Goal: Task Accomplishment & Management: Manage account settings

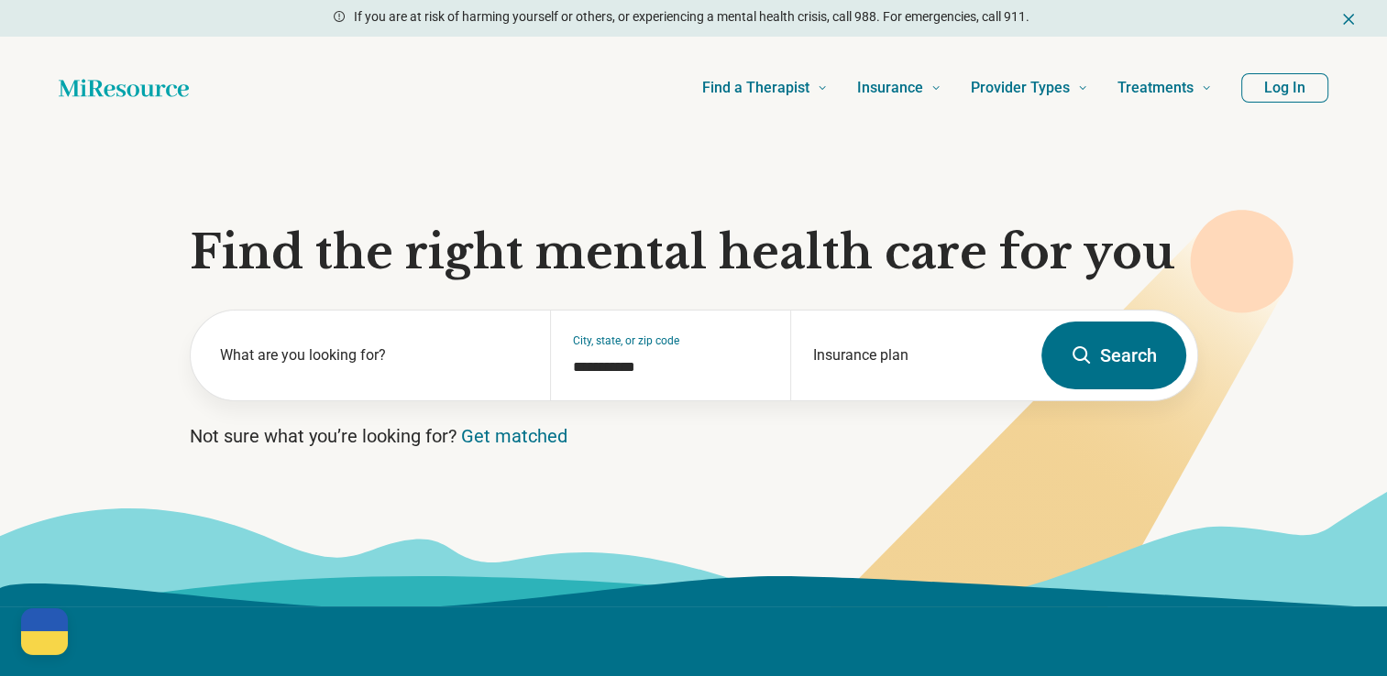
click at [1305, 92] on button "Log In" at bounding box center [1284, 87] width 87 height 29
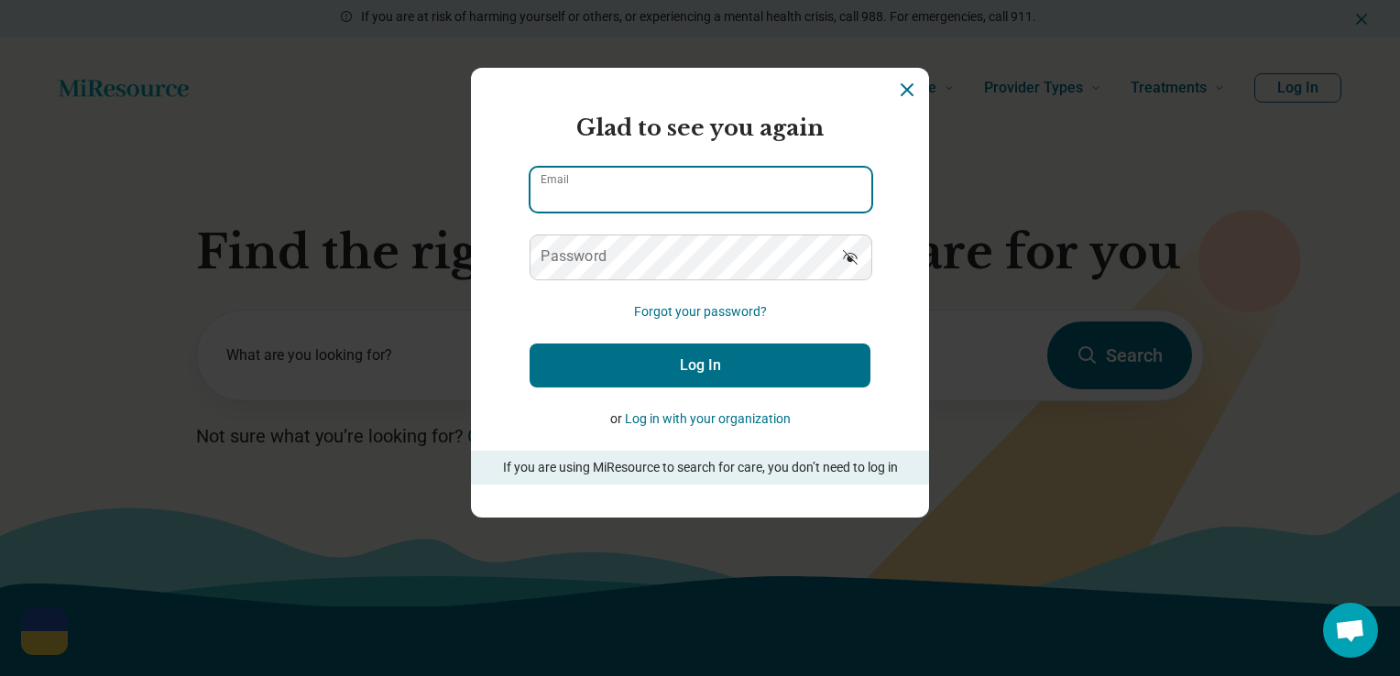
click at [664, 189] on input "Email" at bounding box center [701, 190] width 341 height 44
click at [552, 485] on nordpass-autofill-portal "Login Dialog" at bounding box center [700, 485] width 341 height 0
type input "**********"
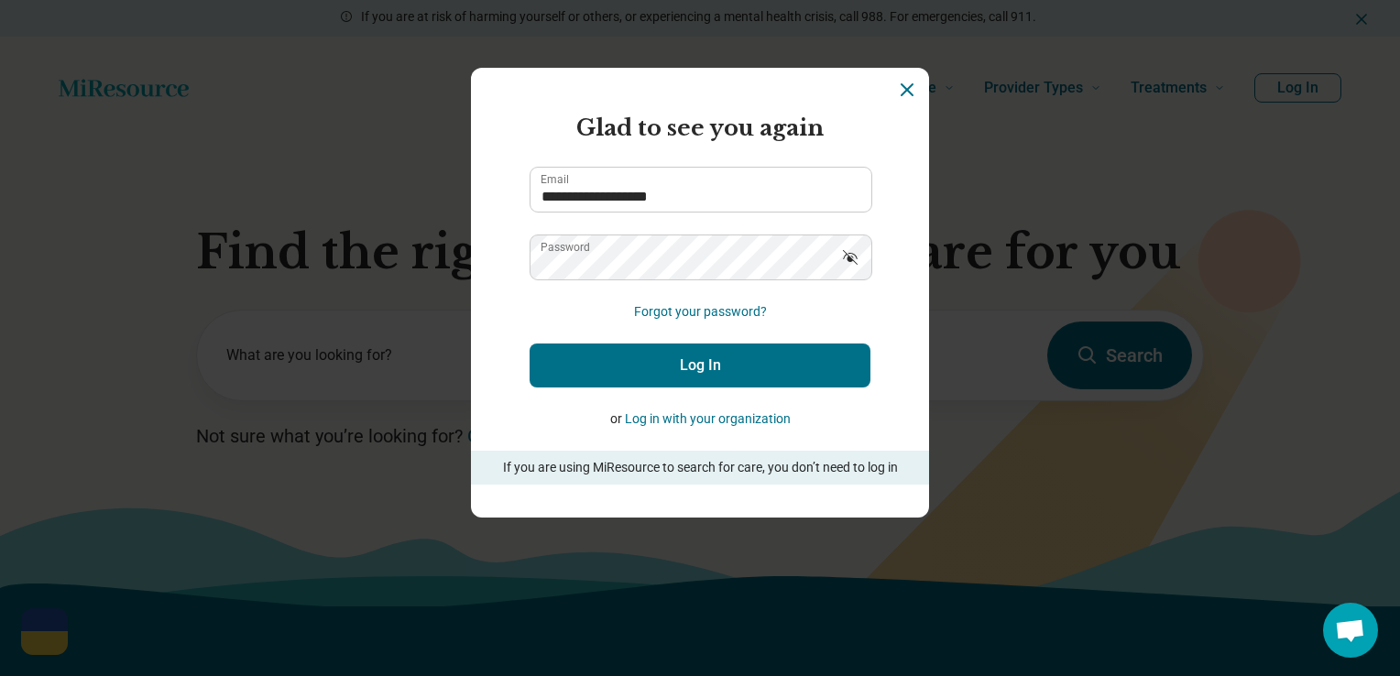
click at [708, 360] on button "Log In" at bounding box center [700, 366] width 341 height 44
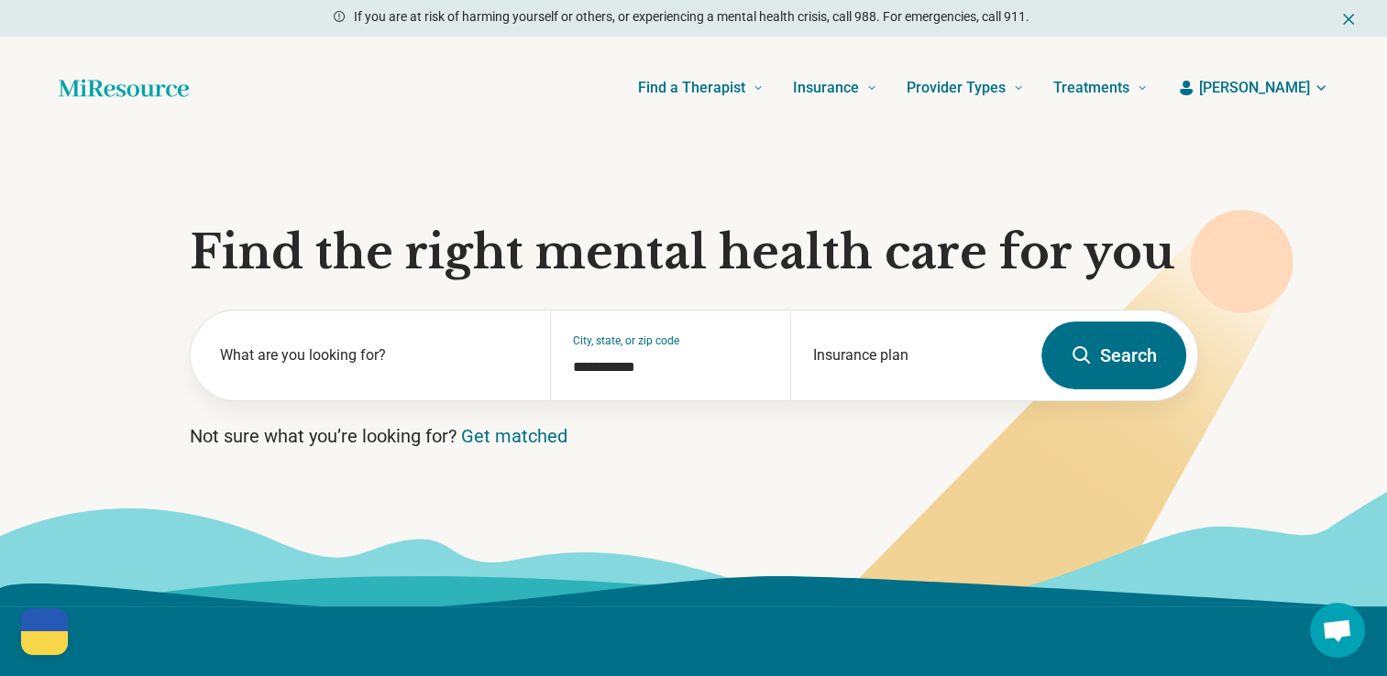
click at [1308, 83] on span "Matthew" at bounding box center [1254, 88] width 111 height 22
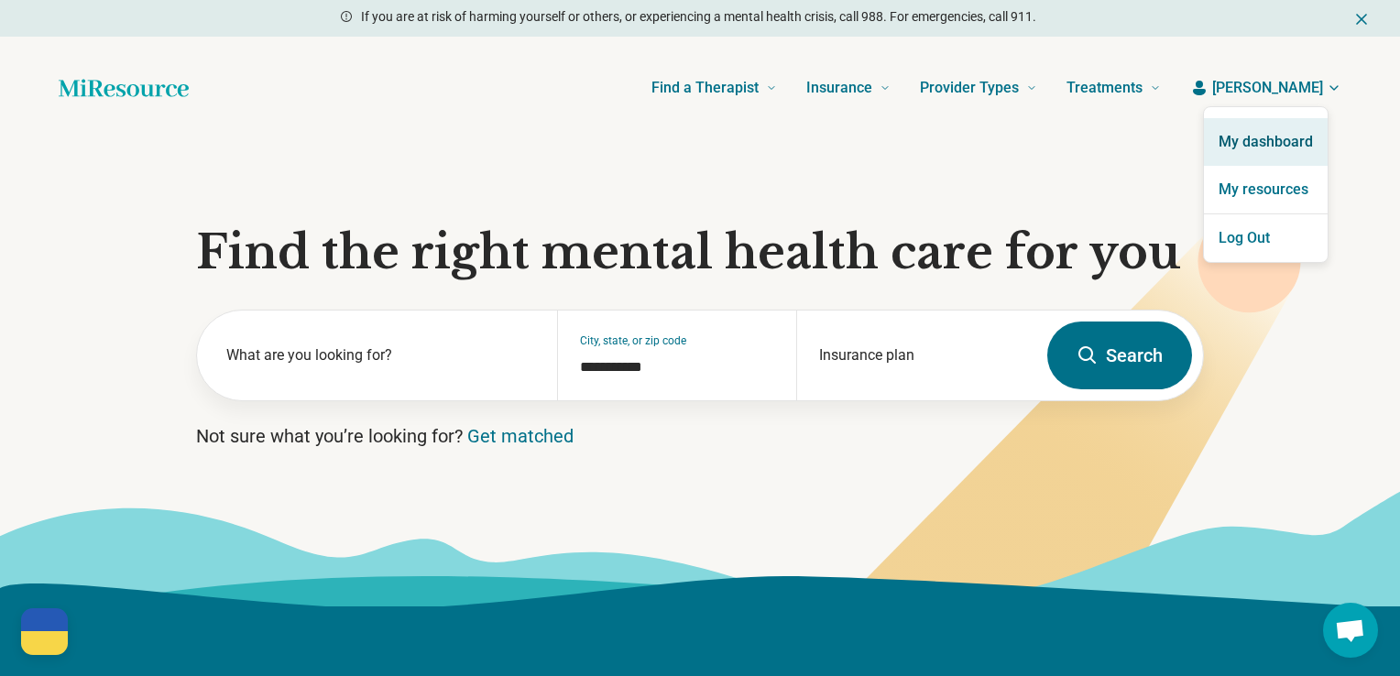
click at [1279, 136] on link "My dashboard" at bounding box center [1266, 142] width 124 height 48
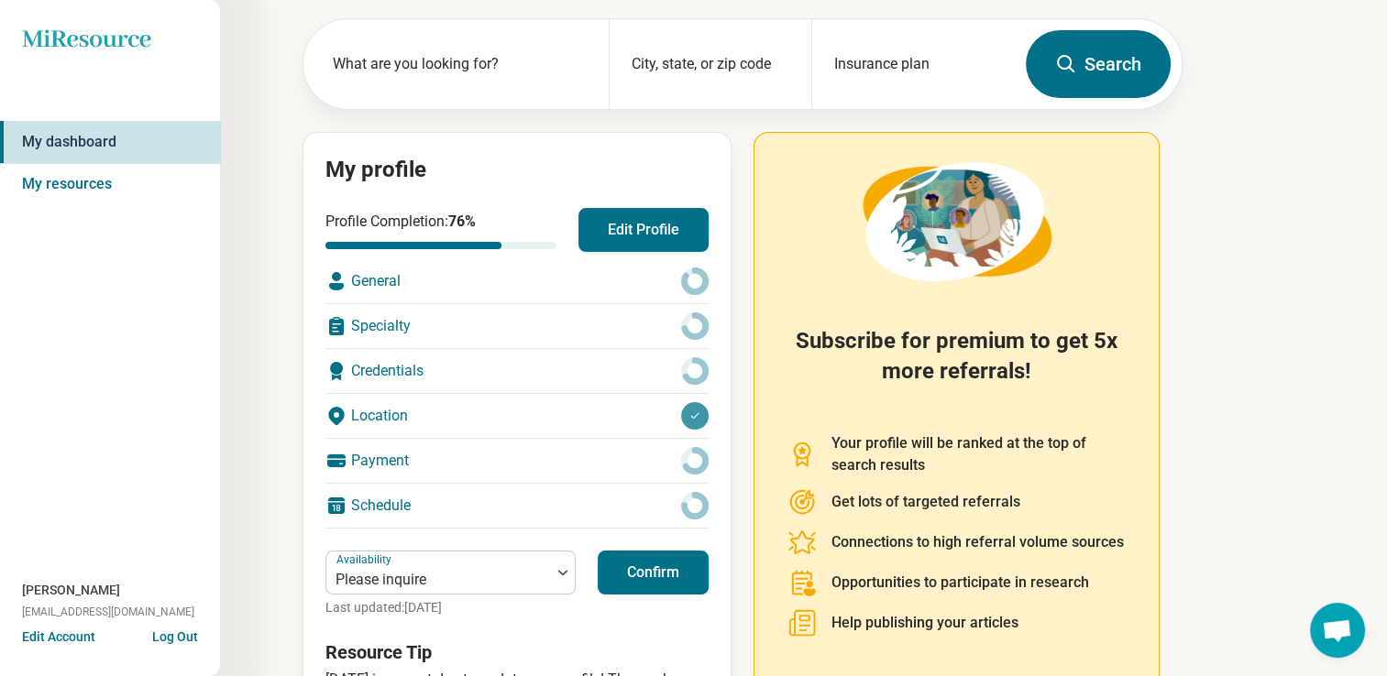
scroll to position [86, 0]
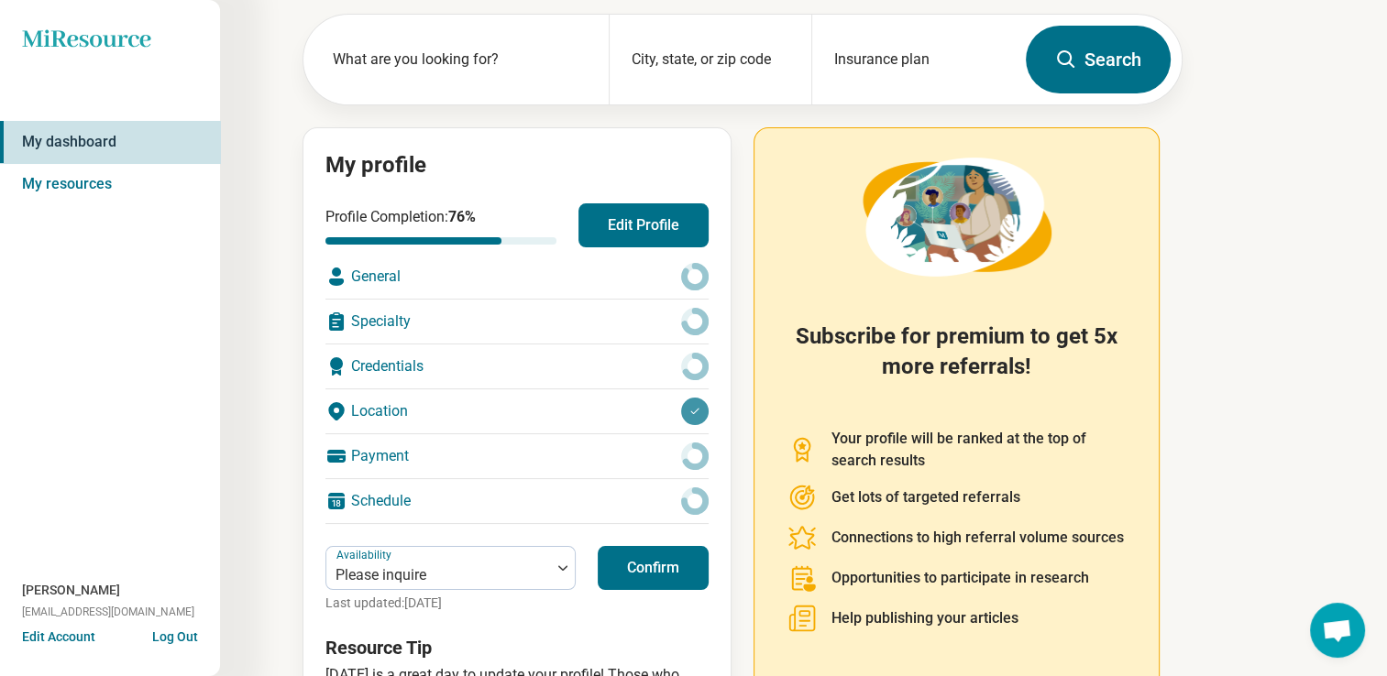
click at [408, 362] on div "Credentials" at bounding box center [516, 367] width 383 height 44
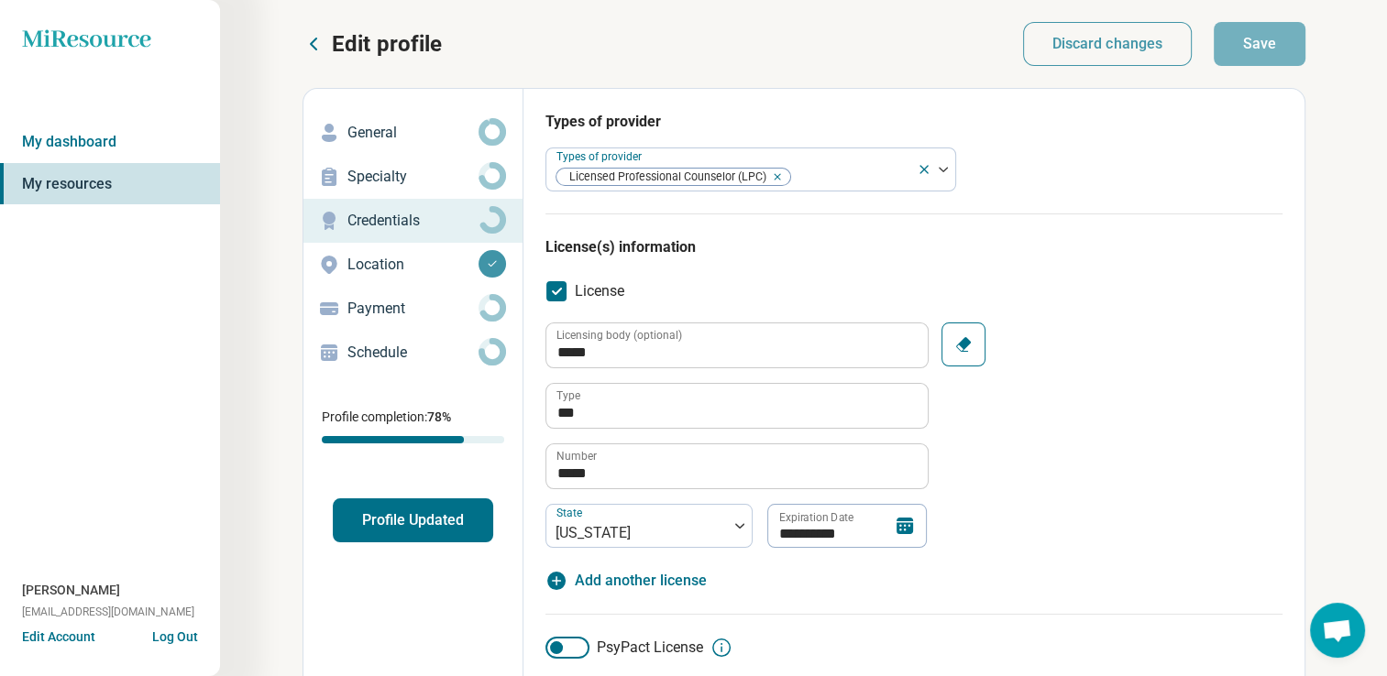
type textarea "*"
click at [374, 262] on p "Location" at bounding box center [412, 265] width 131 height 22
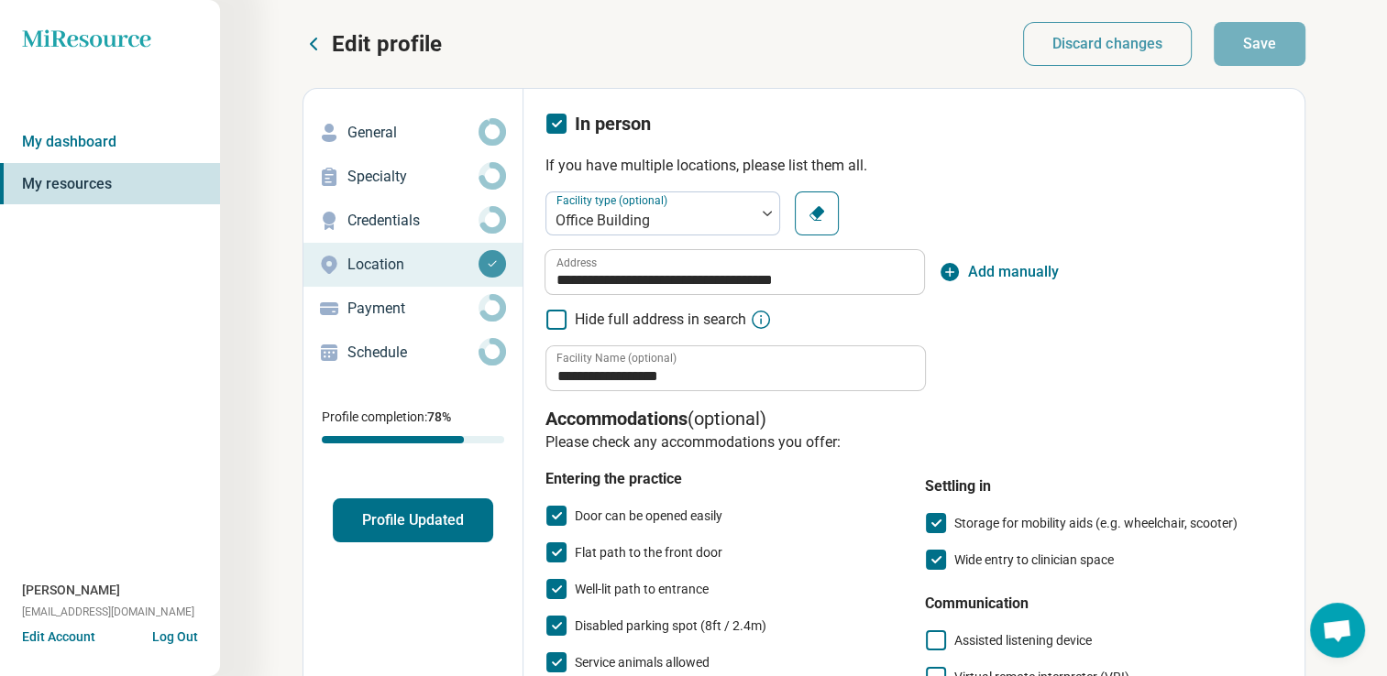
click at [382, 306] on p "Payment" at bounding box center [412, 309] width 131 height 22
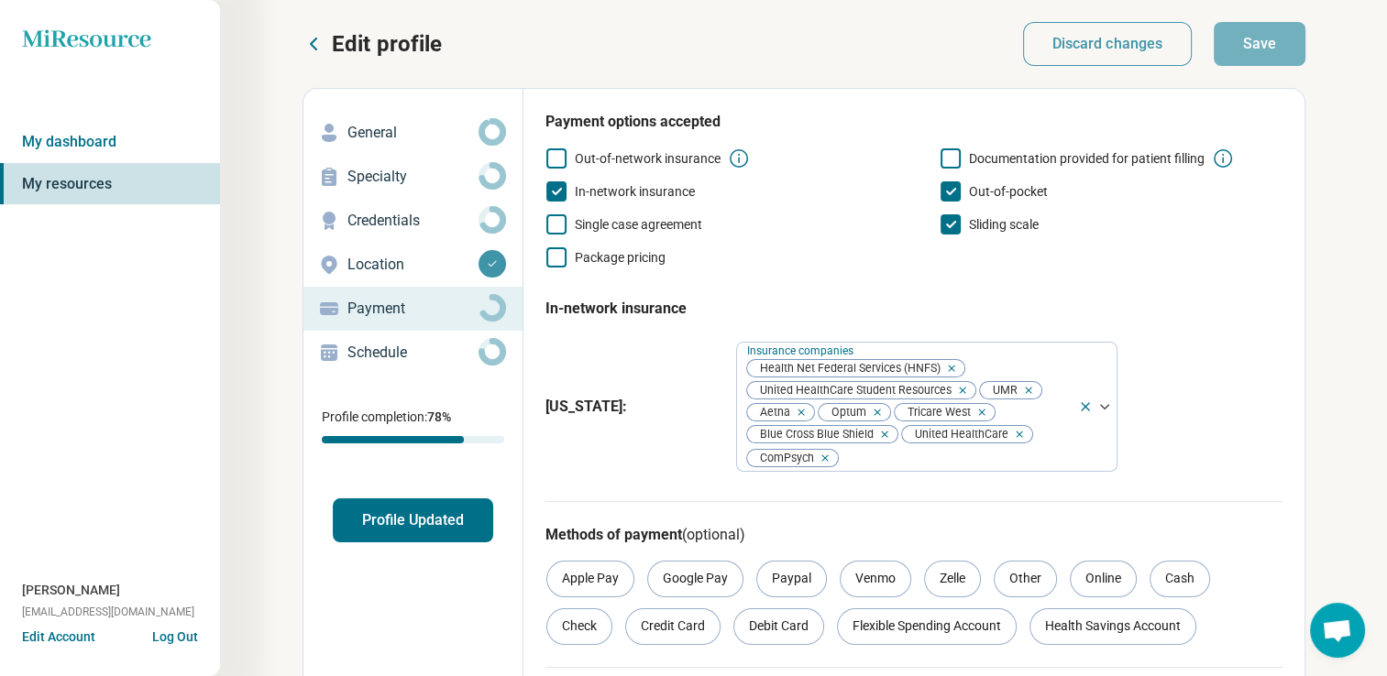
click at [373, 352] on p "Schedule" at bounding box center [412, 353] width 131 height 22
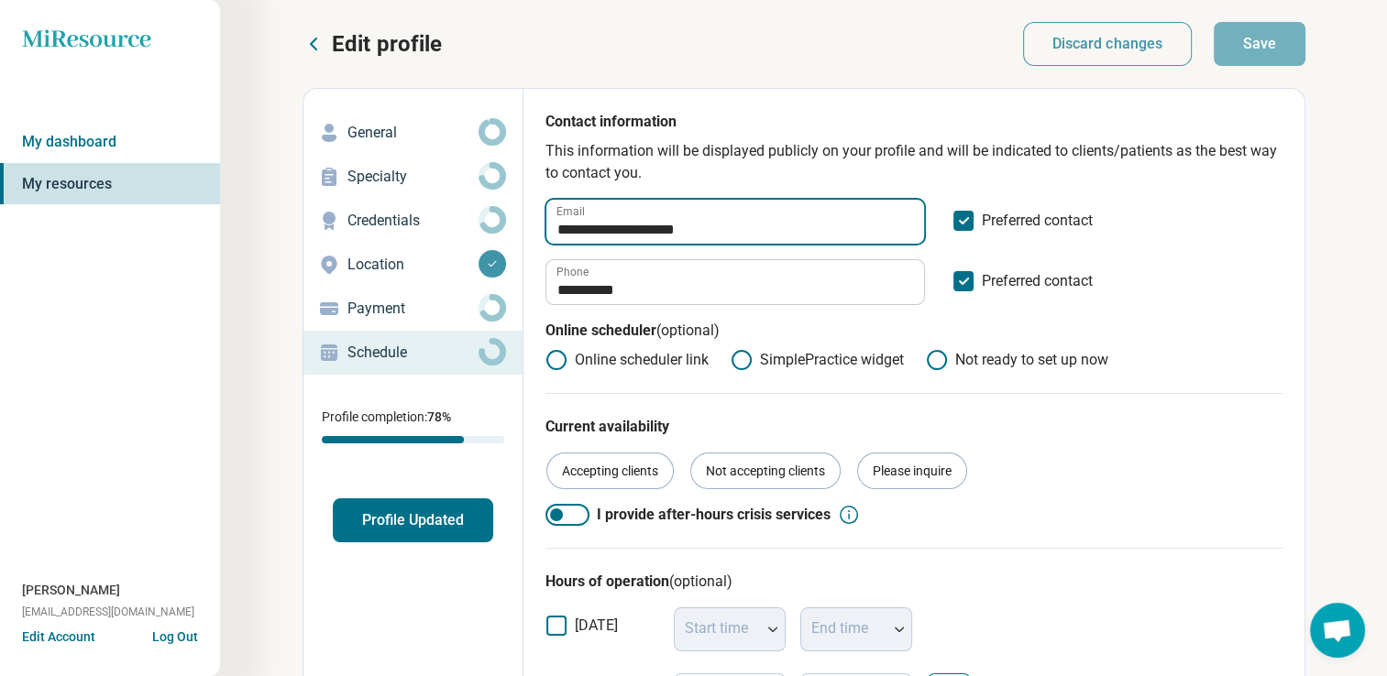
drag, startPoint x: 694, startPoint y: 229, endPoint x: 553, endPoint y: 218, distance: 141.6
click at [553, 218] on input "**********" at bounding box center [735, 222] width 378 height 44
type input "**********"
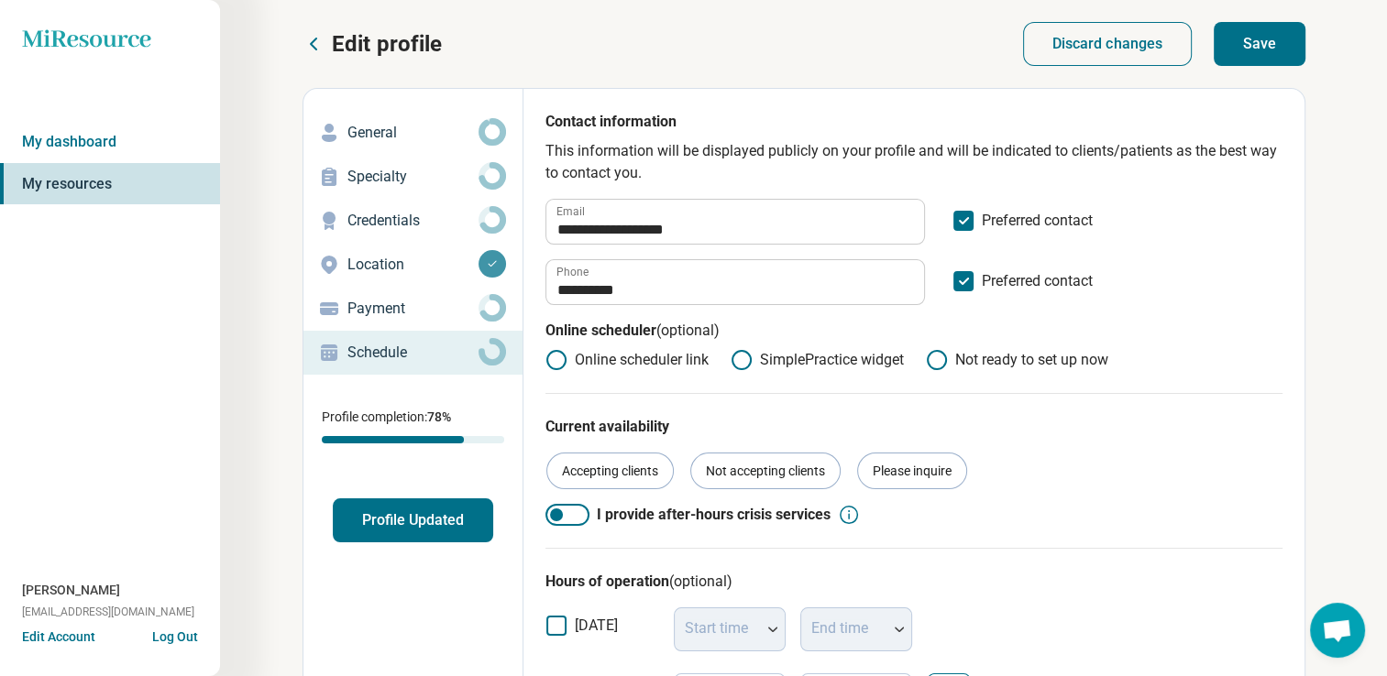
click at [1261, 51] on button "Save" at bounding box center [1259, 44] width 92 height 44
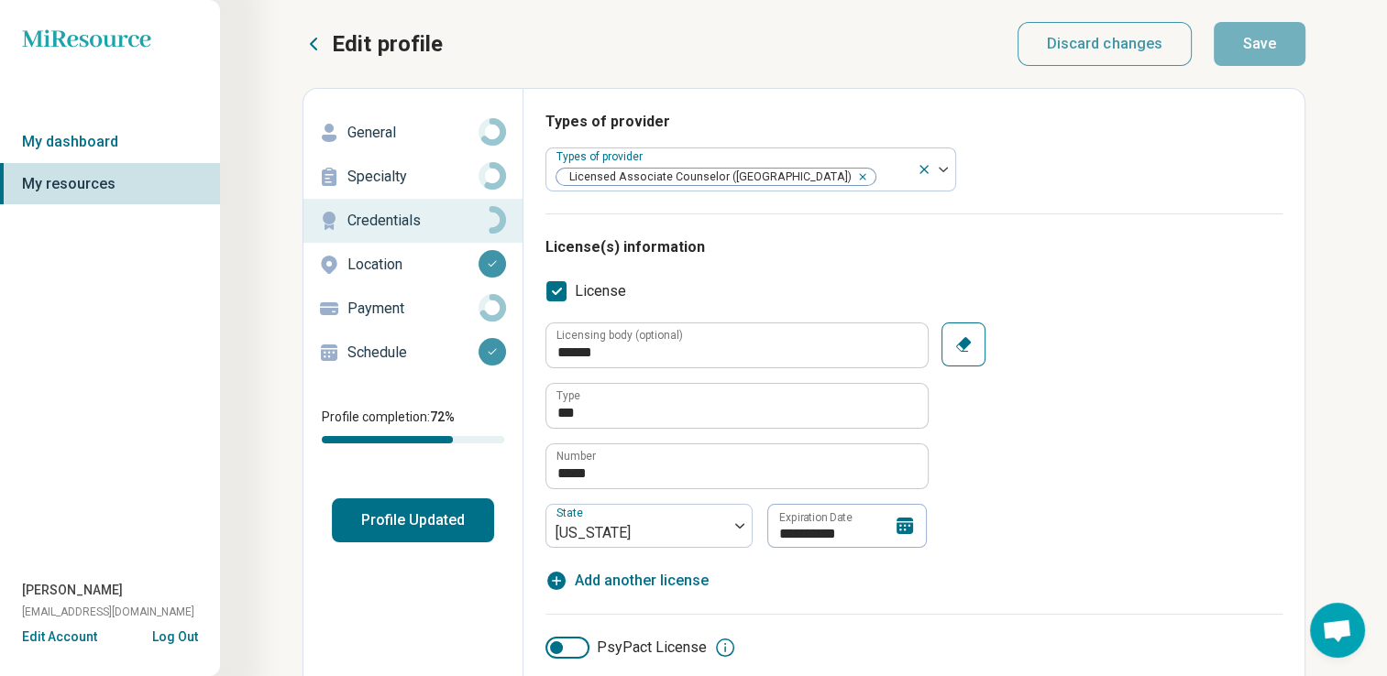
click at [374, 360] on p "Schedule" at bounding box center [412, 353] width 131 height 22
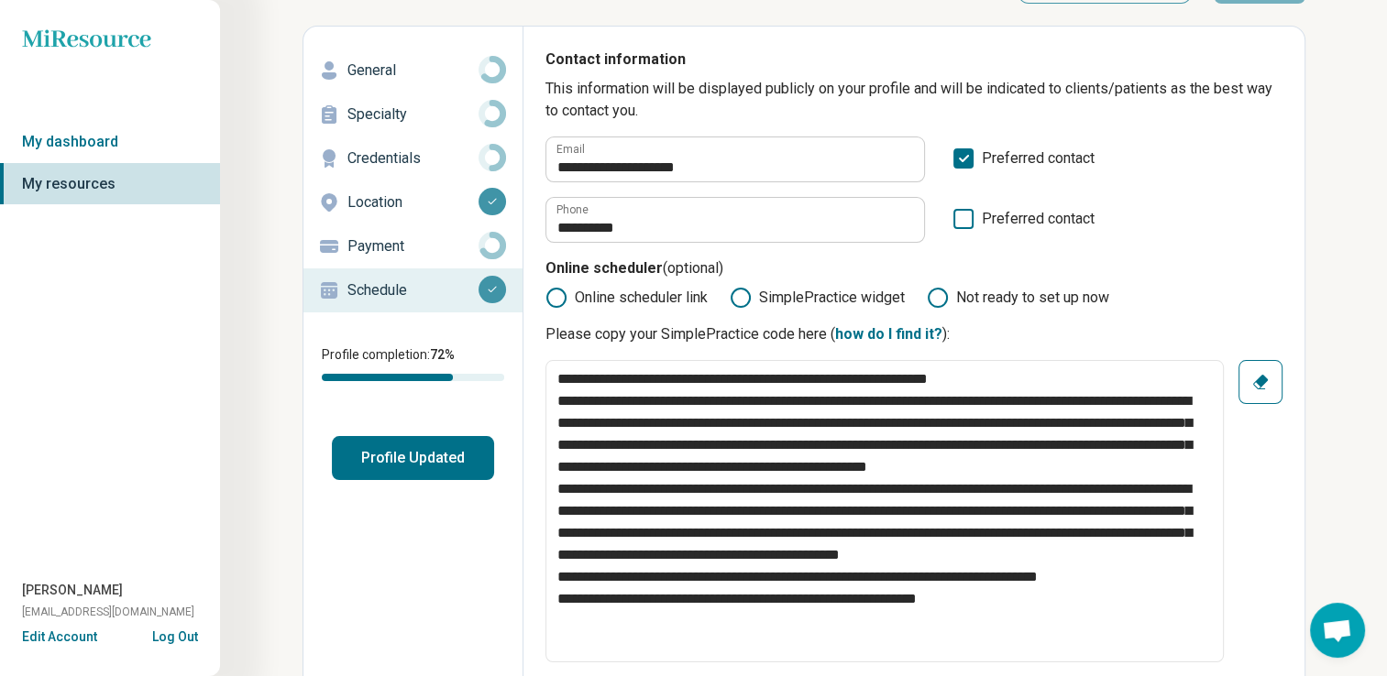
scroll to position [7, 0]
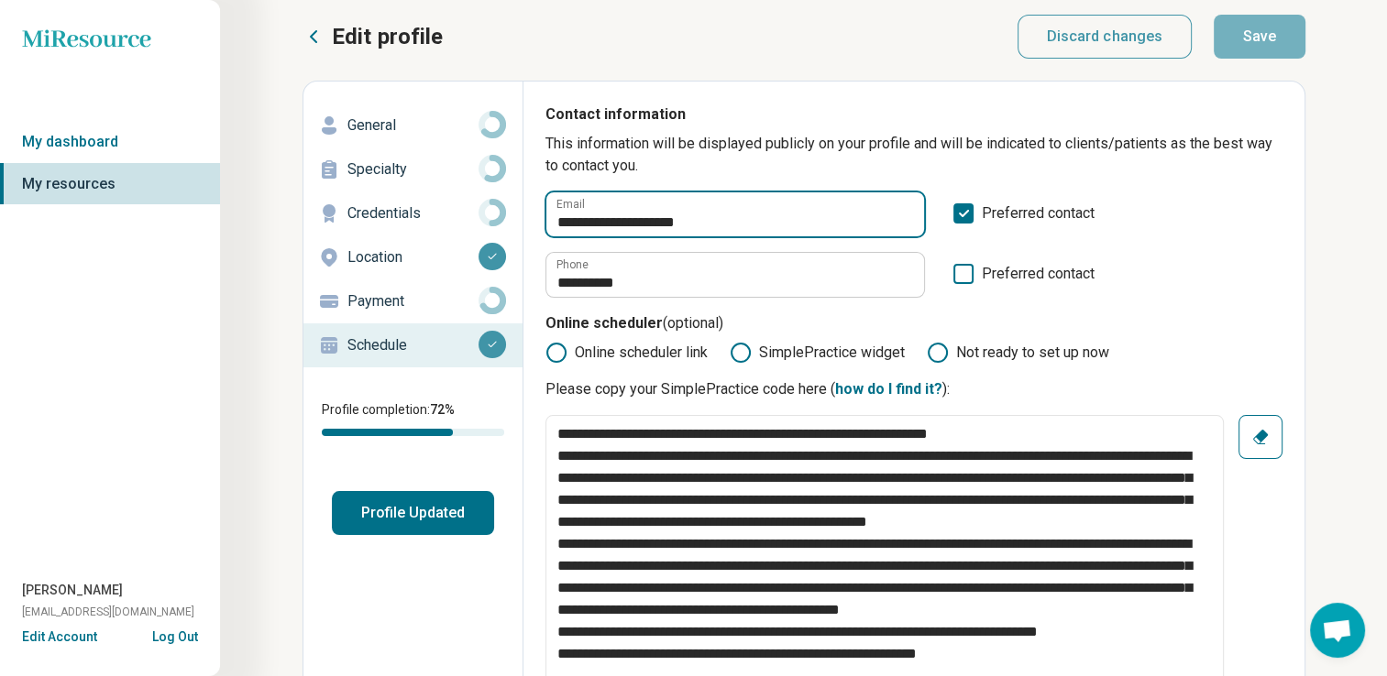
drag, startPoint x: 608, startPoint y: 221, endPoint x: 553, endPoint y: 218, distance: 55.1
click at [553, 218] on input "**********" at bounding box center [735, 214] width 378 height 44
type textarea "*"
type input "**********"
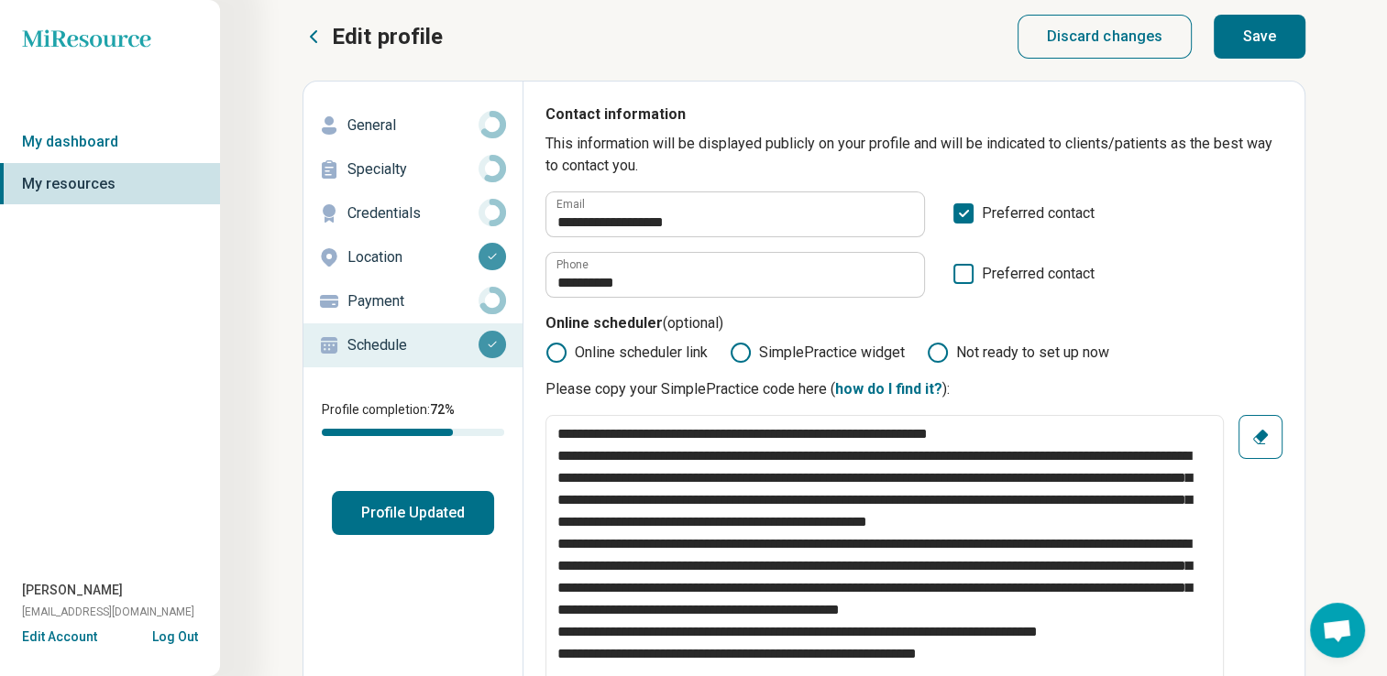
click at [1247, 28] on button "Save" at bounding box center [1259, 37] width 92 height 44
type textarea "*"
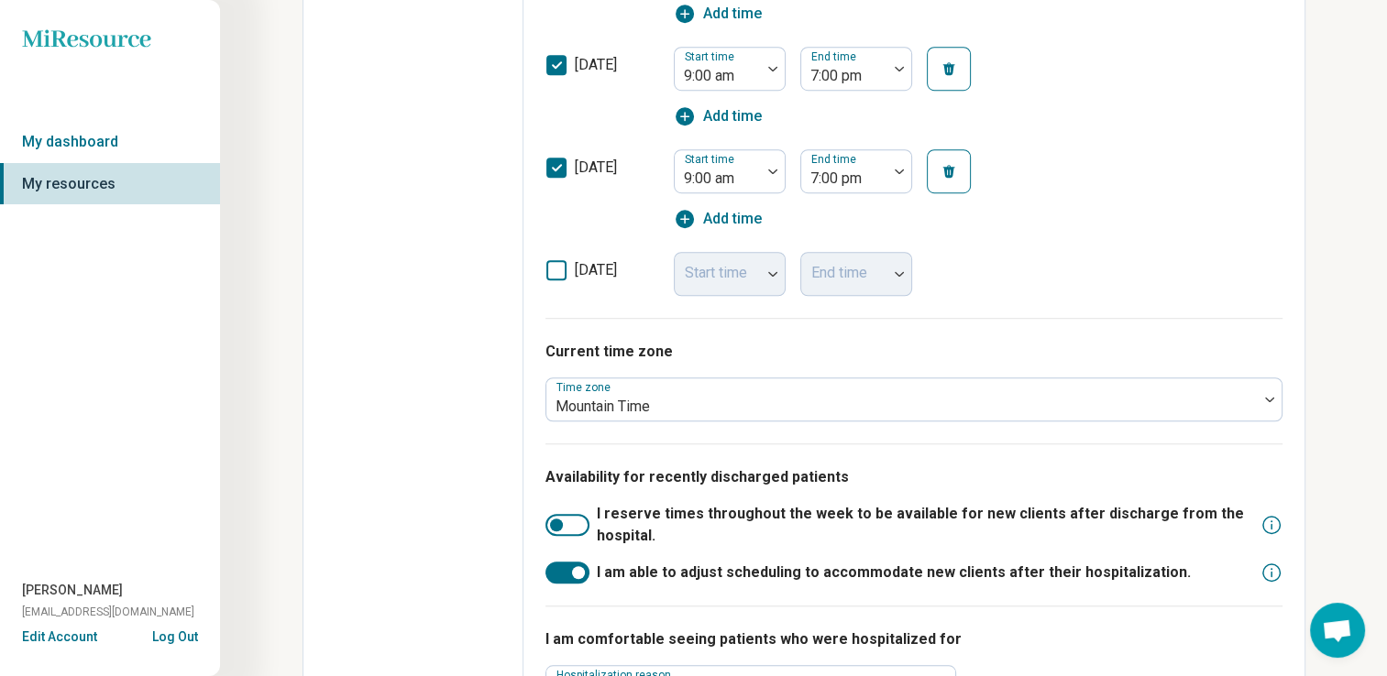
scroll to position [1364, 0]
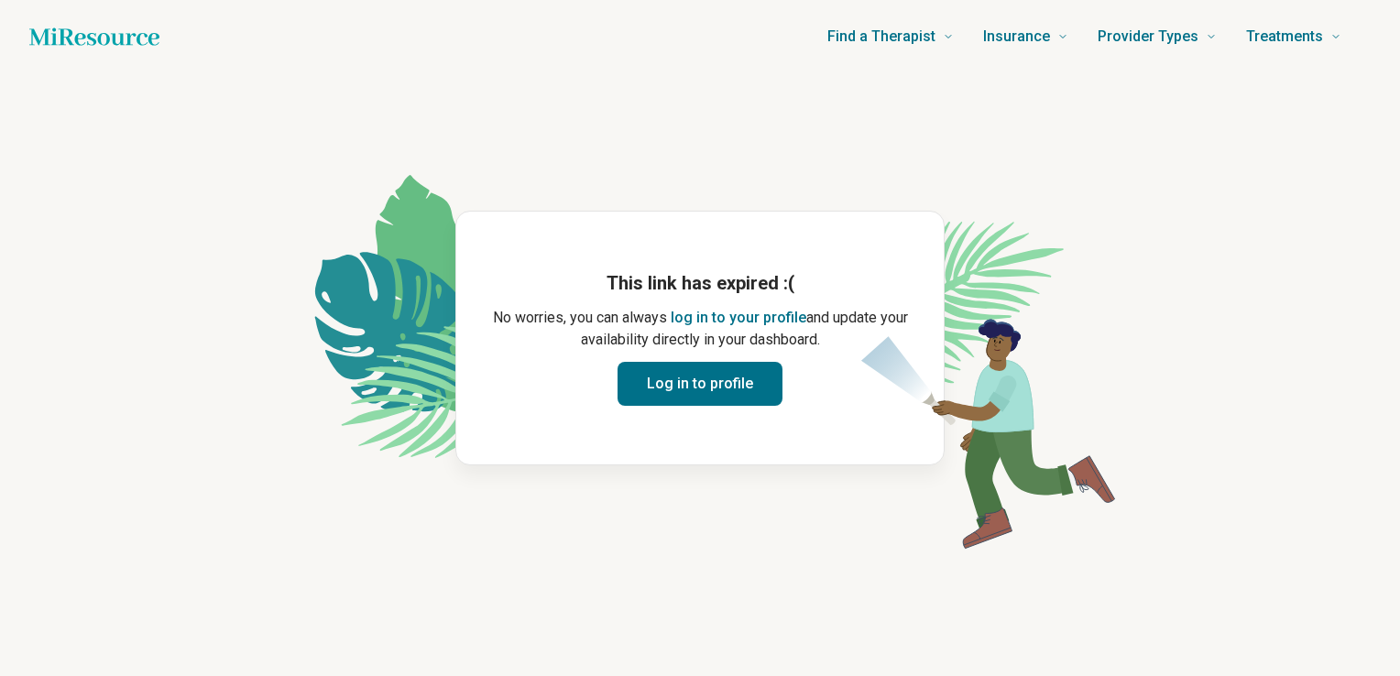
click at [675, 389] on button "Log in to profile" at bounding box center [700, 384] width 165 height 44
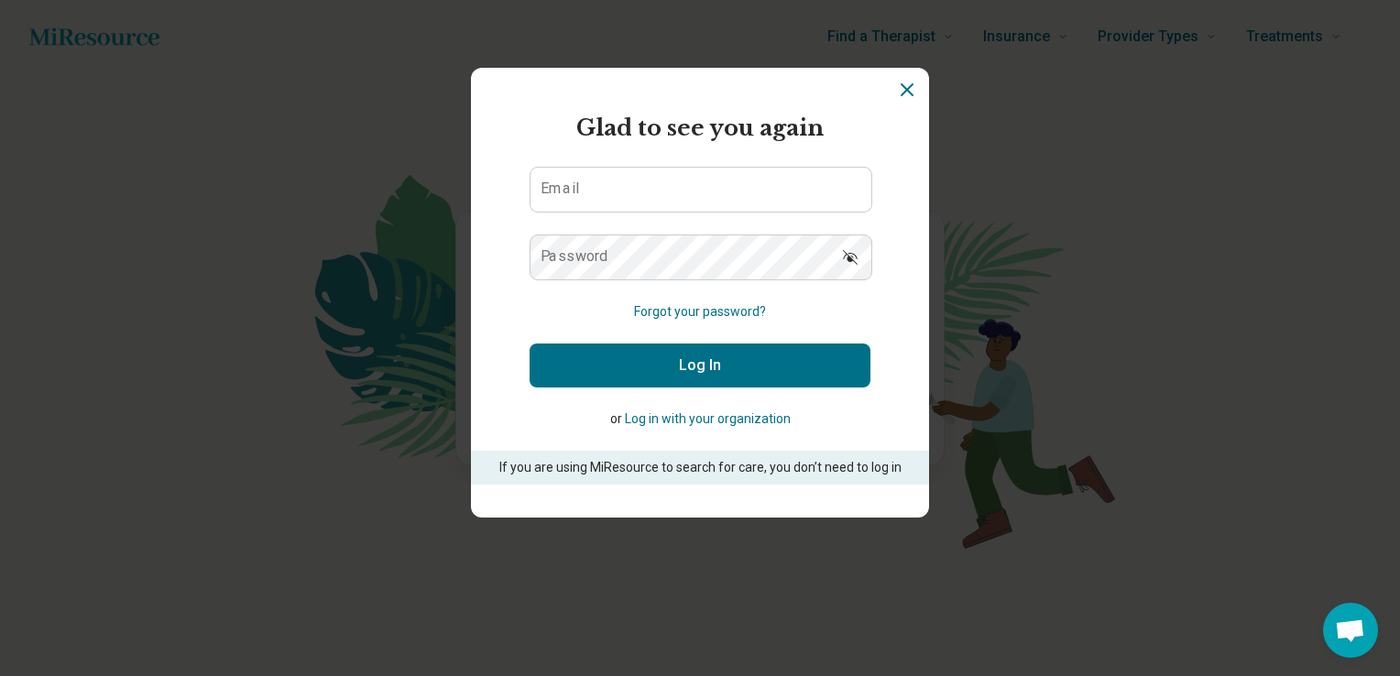
click at [907, 96] on icon "Dismiss" at bounding box center [907, 90] width 22 height 22
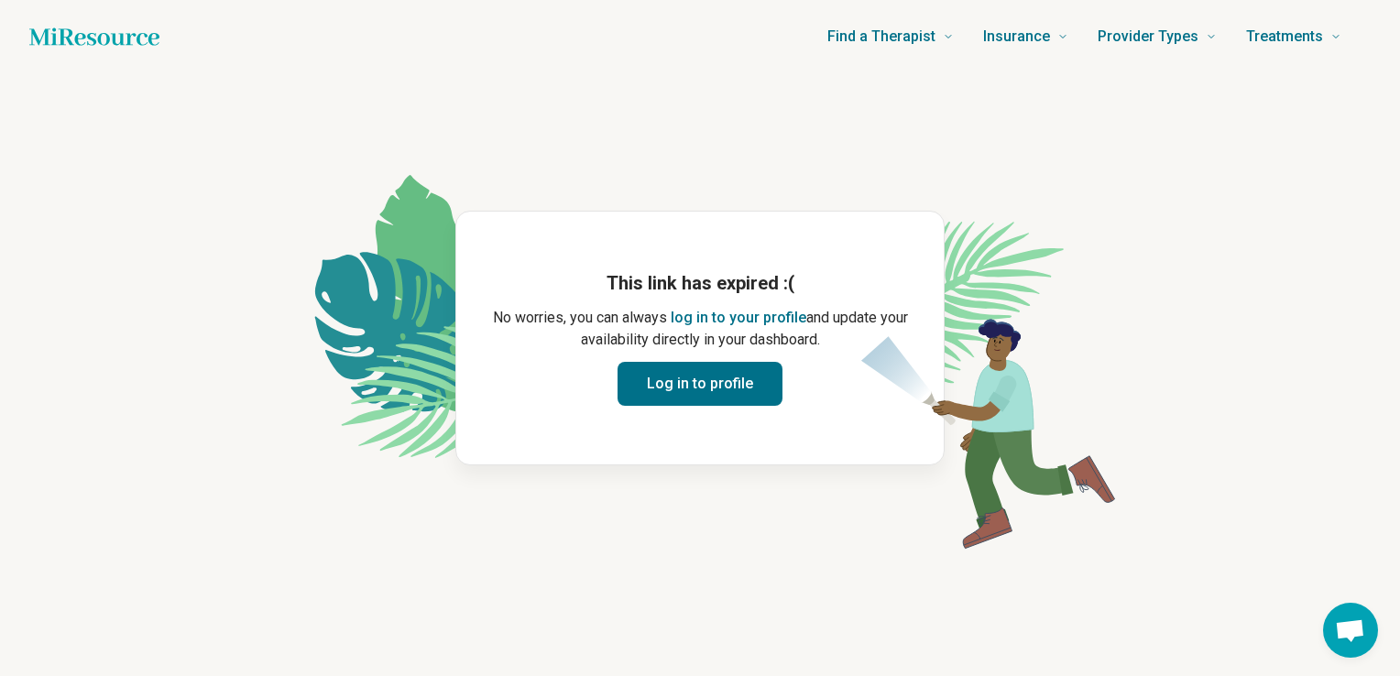
click at [689, 393] on button "Log in to profile" at bounding box center [700, 384] width 165 height 44
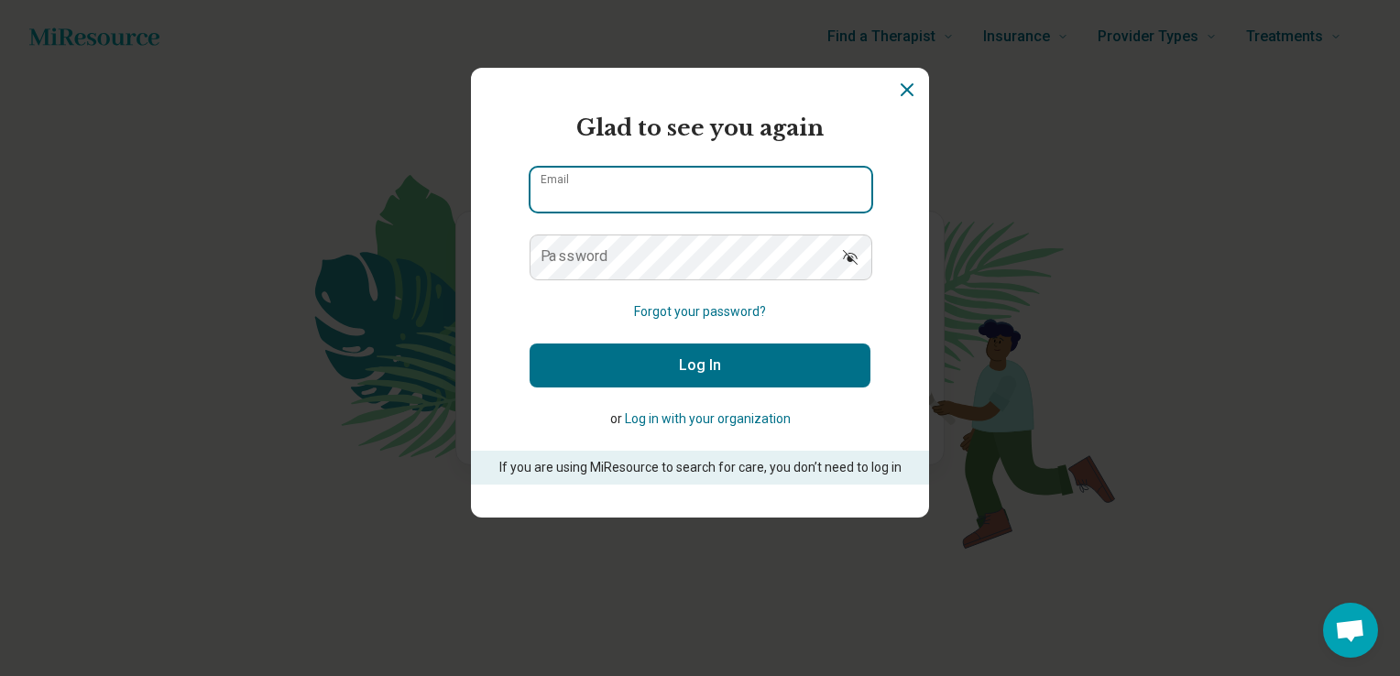
click at [612, 189] on input "Email" at bounding box center [701, 190] width 341 height 44
type input "**********"
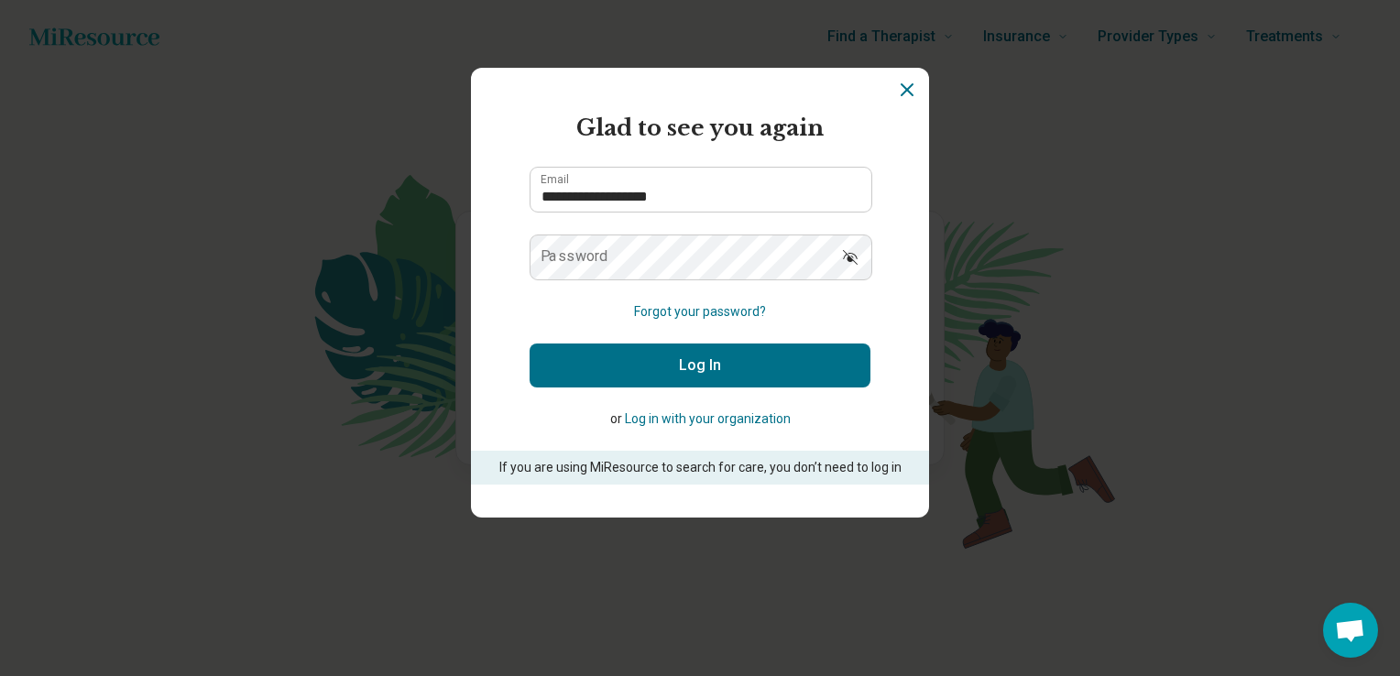
click at [635, 485] on nordpass-autofill-portal "Login Dialog" at bounding box center [700, 485] width 341 height 0
click at [675, 365] on button "Log In" at bounding box center [700, 366] width 341 height 44
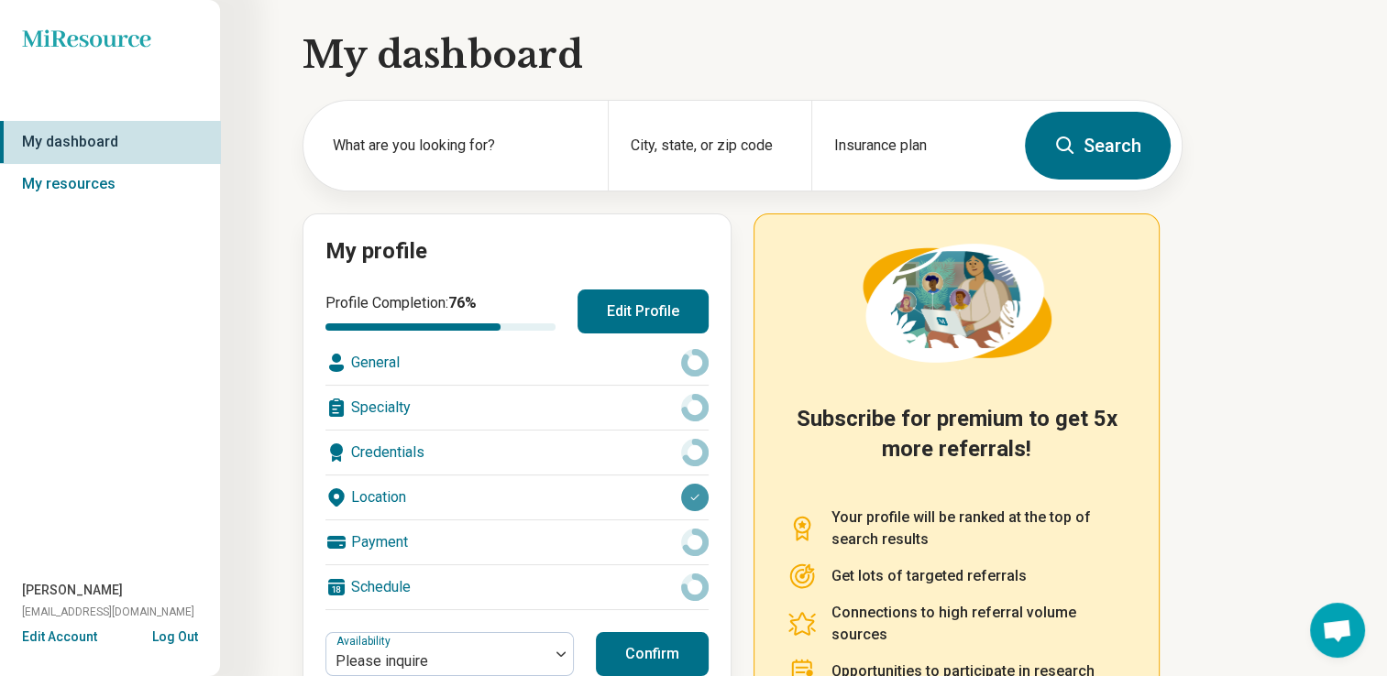
click at [387, 588] on div "Schedule" at bounding box center [516, 588] width 383 height 44
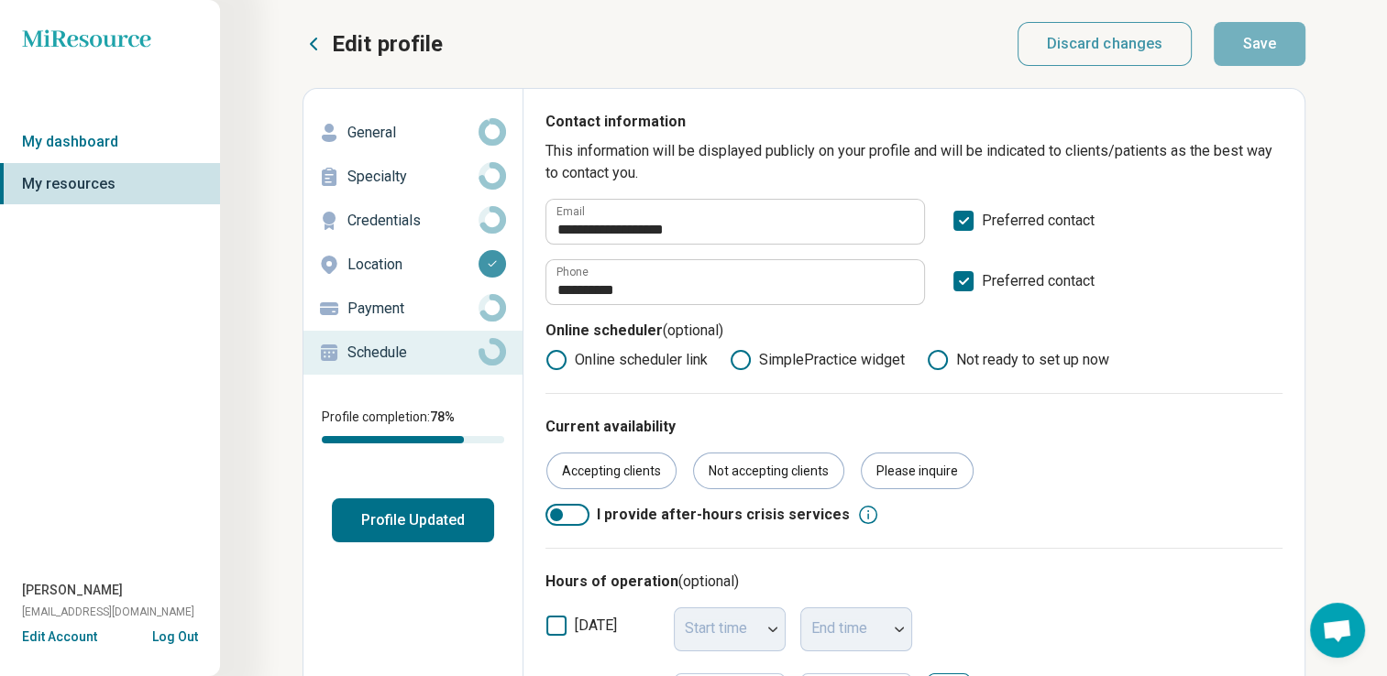
click at [381, 214] on p "Credentials" at bounding box center [412, 221] width 131 height 22
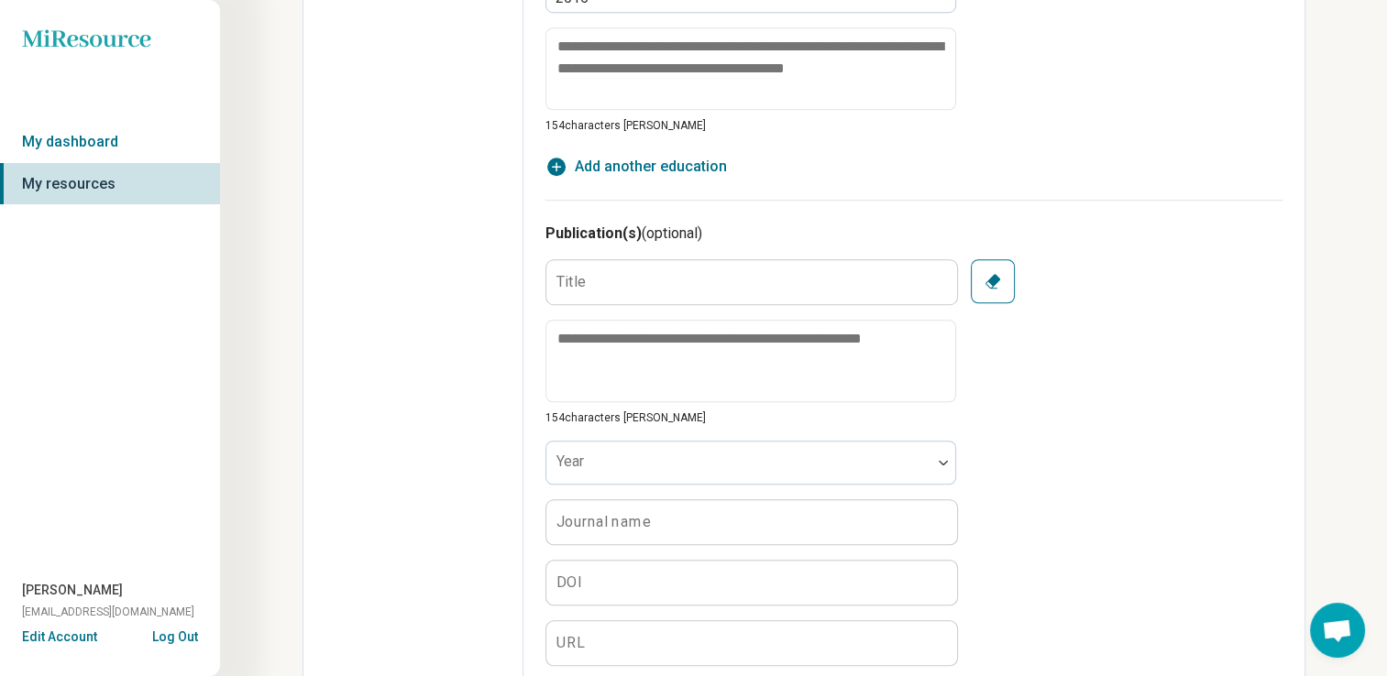
scroll to position [1515, 0]
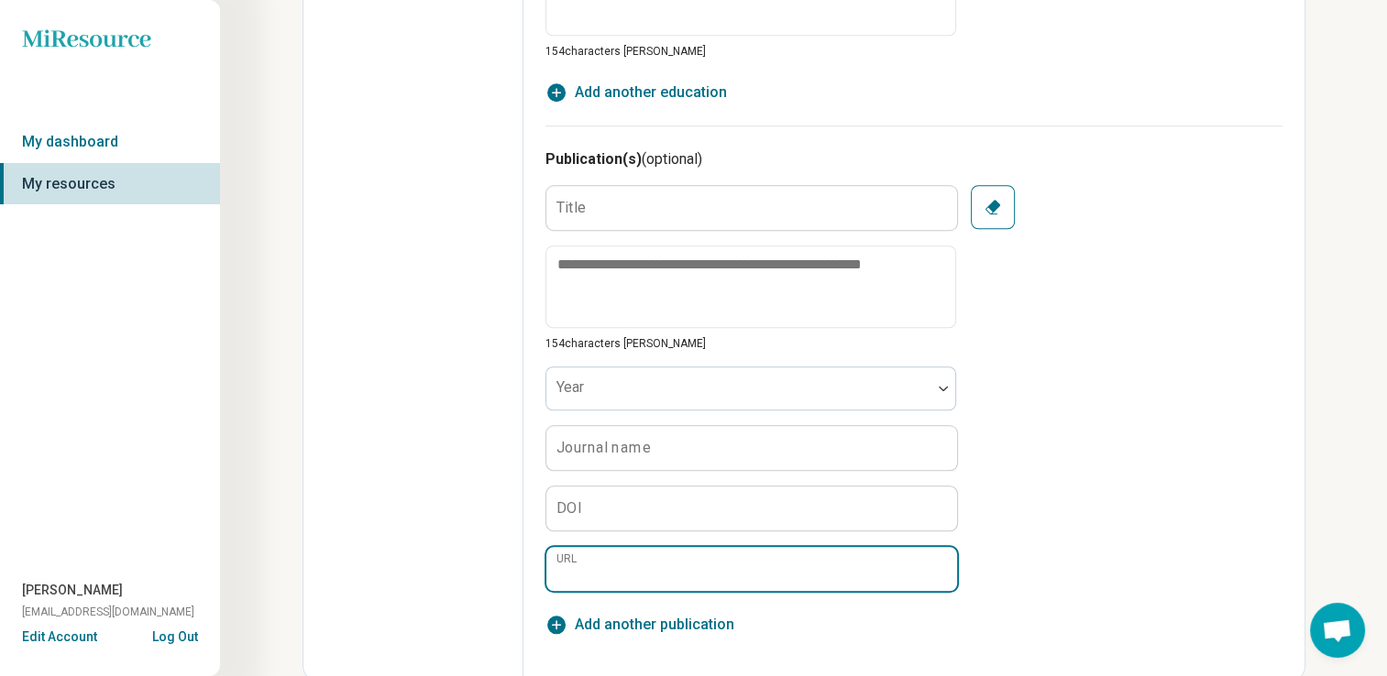
click at [782, 566] on input "URL" at bounding box center [751, 569] width 411 height 44
type textarea "*"
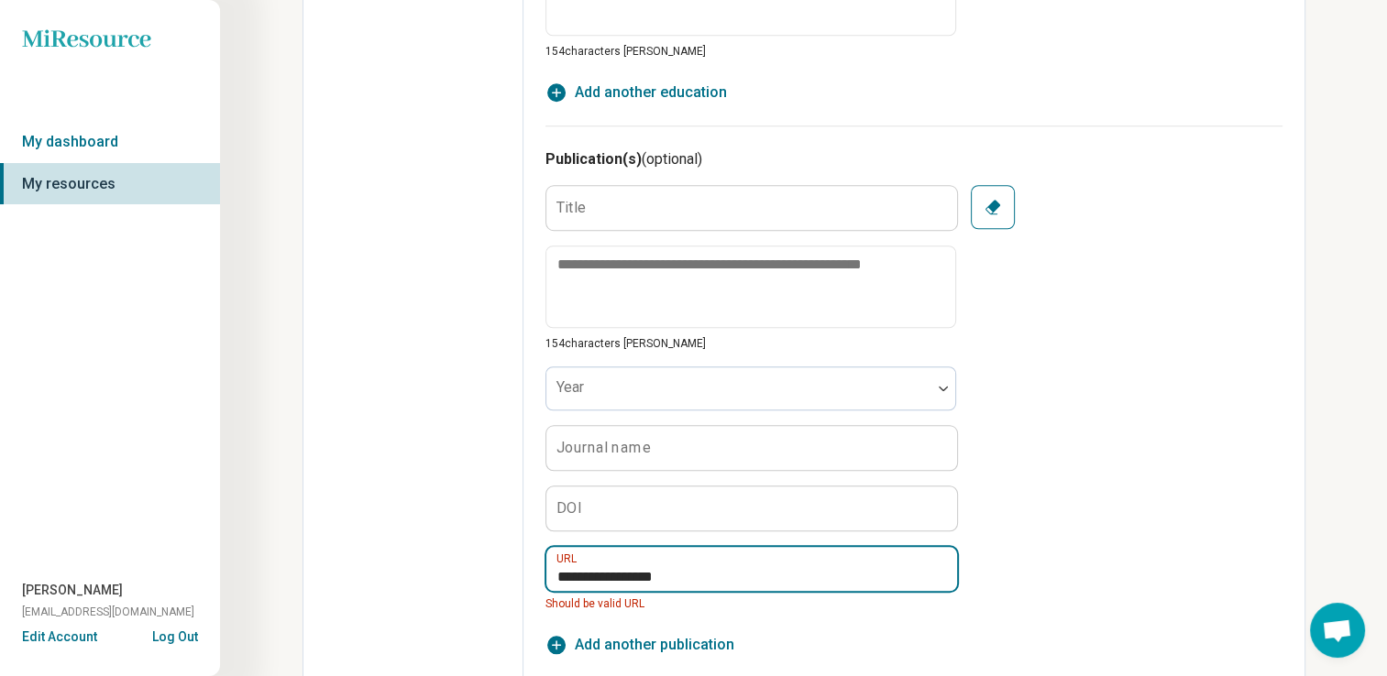
drag, startPoint x: 715, startPoint y: 572, endPoint x: 517, endPoint y: 590, distance: 198.8
paste input "**********"
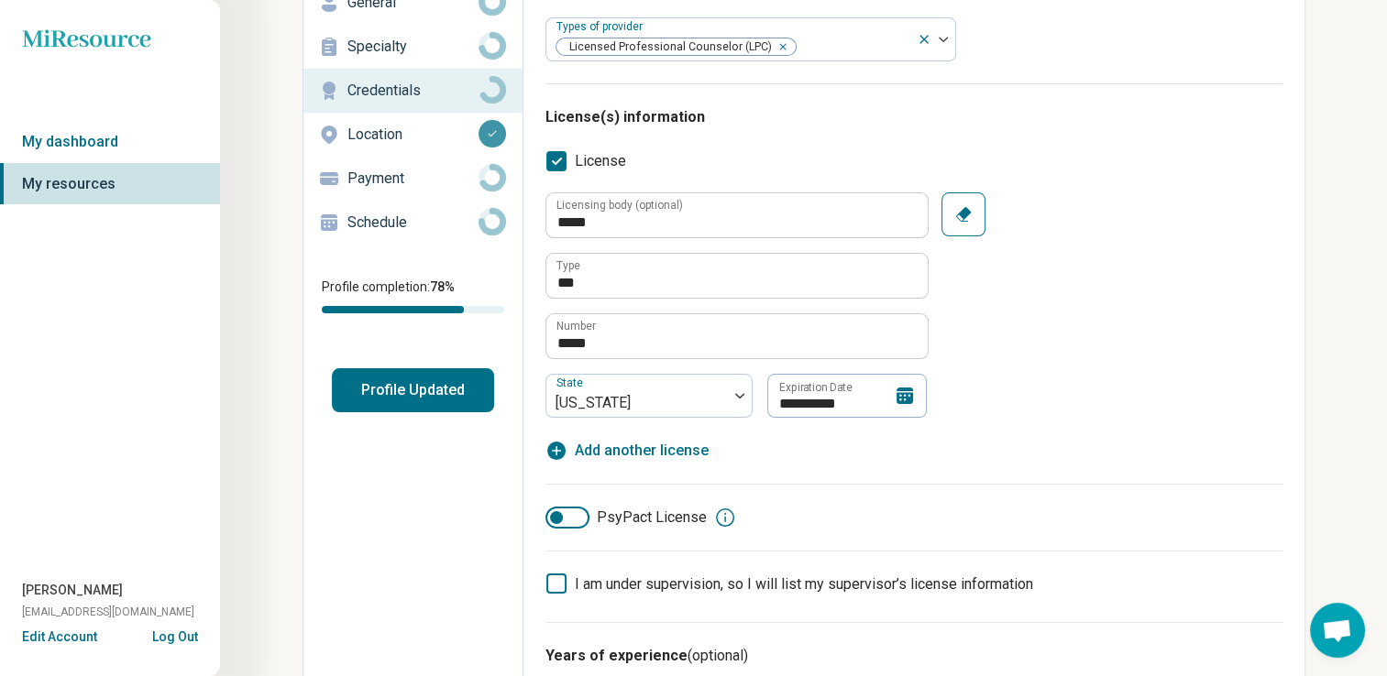
scroll to position [0, 0]
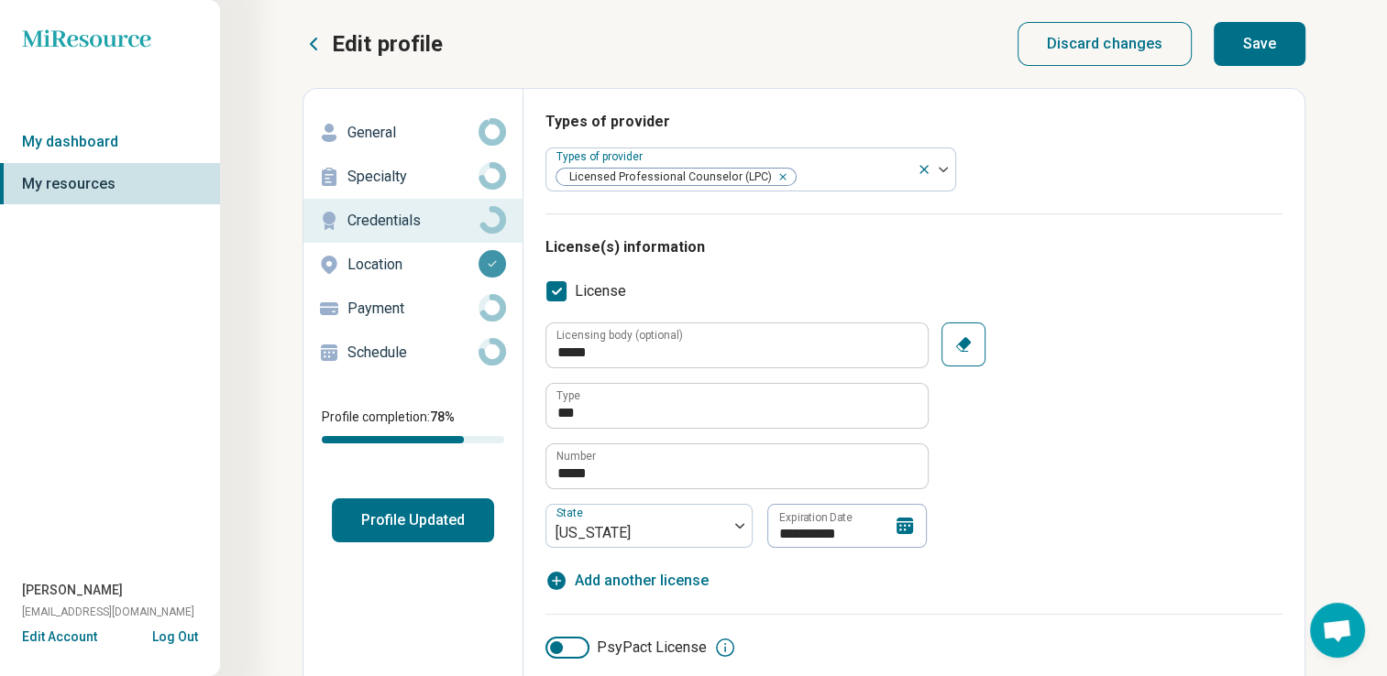
type input "**********"
click at [1239, 57] on button "Save" at bounding box center [1259, 44] width 92 height 44
click at [1249, 46] on button "Save" at bounding box center [1259, 44] width 92 height 44
click at [386, 138] on p "General" at bounding box center [412, 133] width 131 height 22
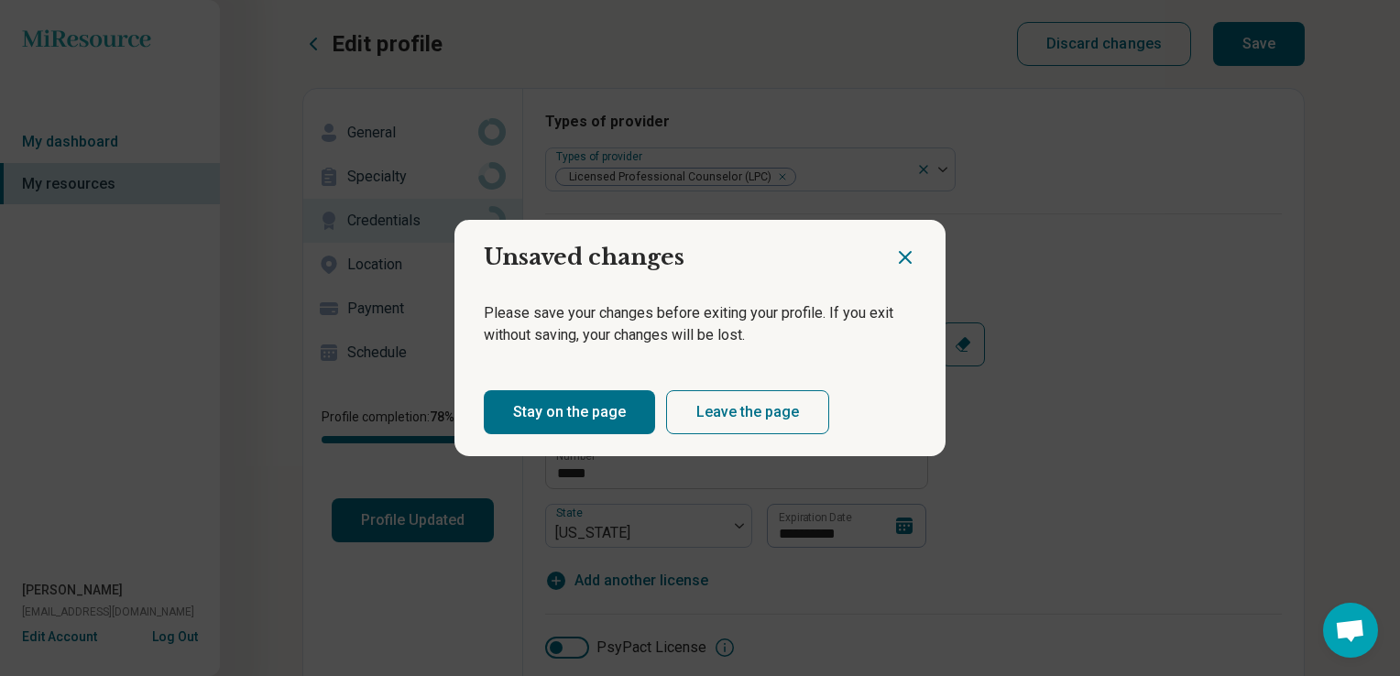
click at [589, 412] on button "Stay on the page" at bounding box center [569, 412] width 171 height 44
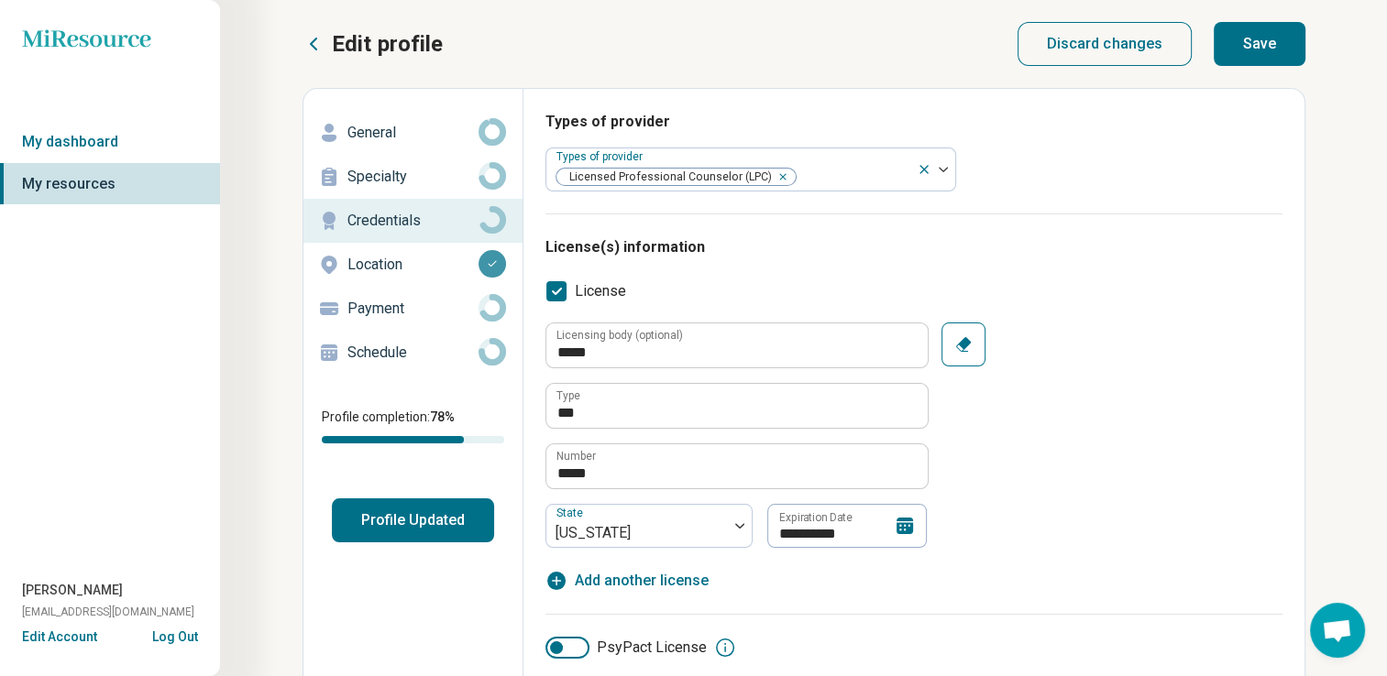
click at [1268, 59] on button "Save" at bounding box center [1259, 44] width 92 height 44
type textarea "*"
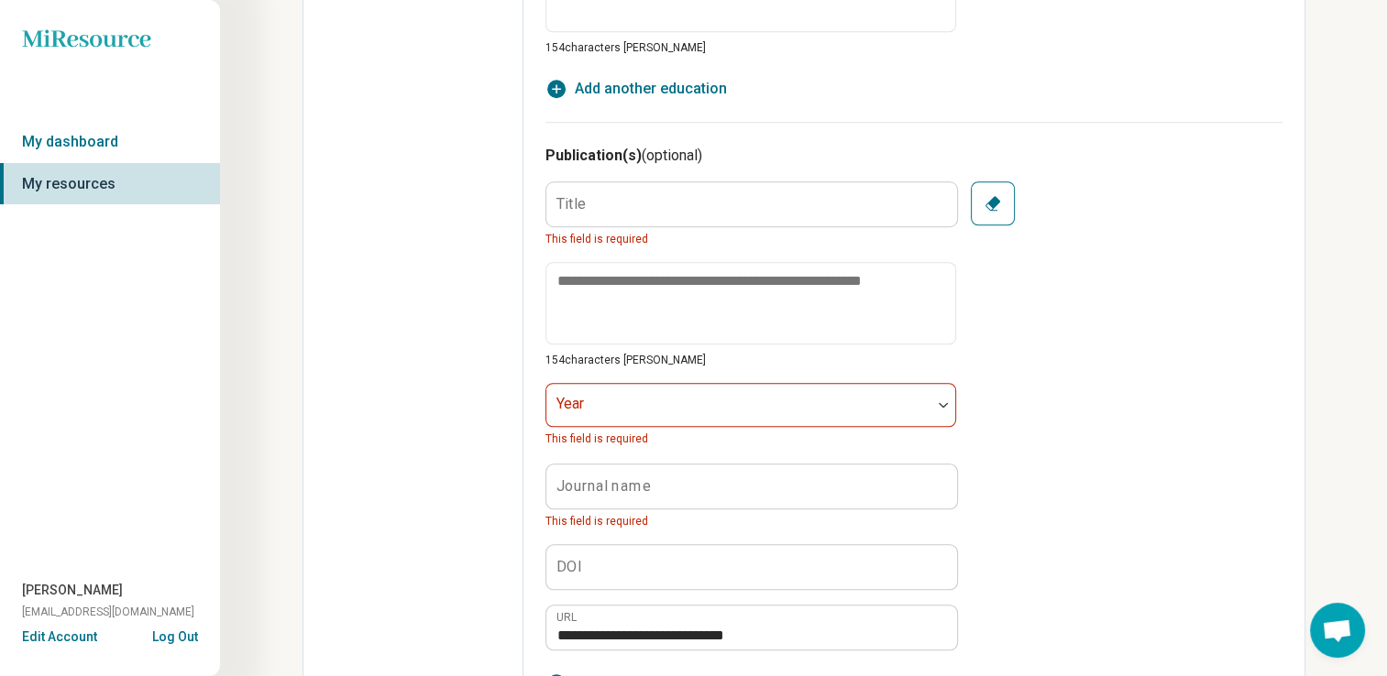
scroll to position [1577, 0]
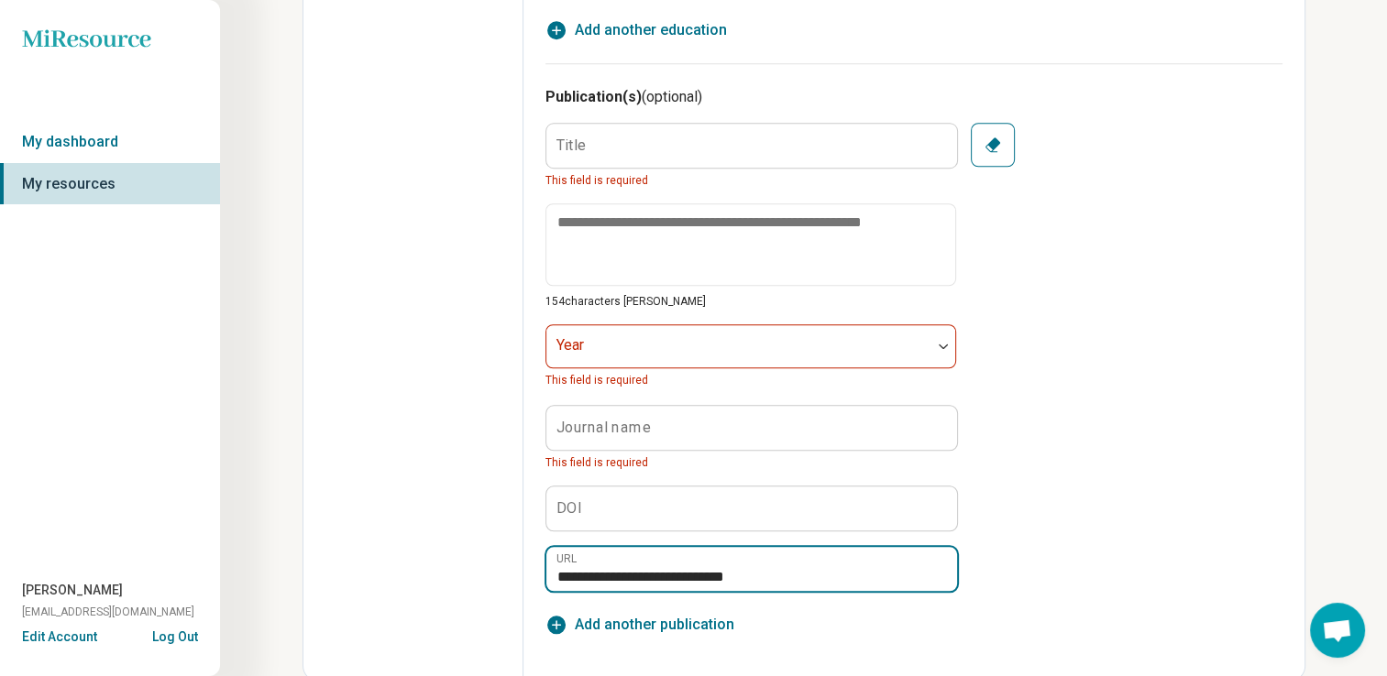
drag, startPoint x: 785, startPoint y: 576, endPoint x: 486, endPoint y: 570, distance: 298.8
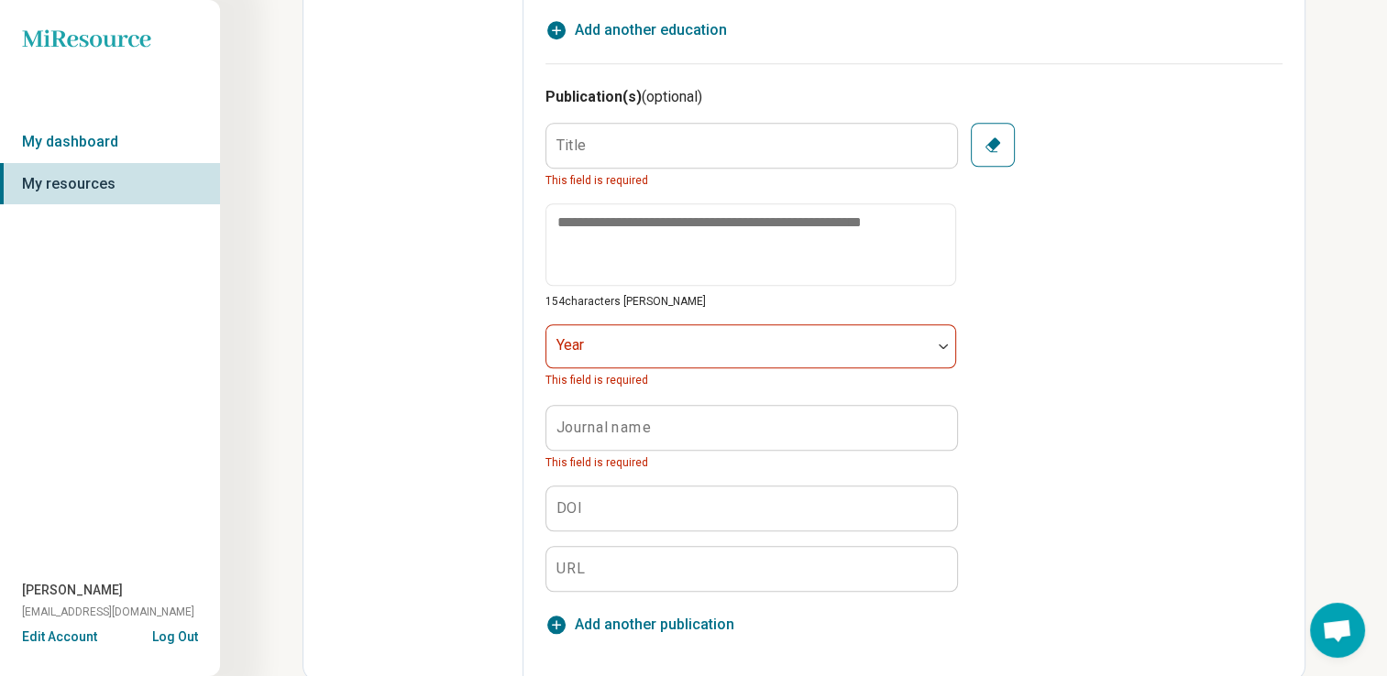
click at [1029, 420] on div "Title This field is required 154 characters max Year This field is required Jou…" at bounding box center [913, 357] width 737 height 469
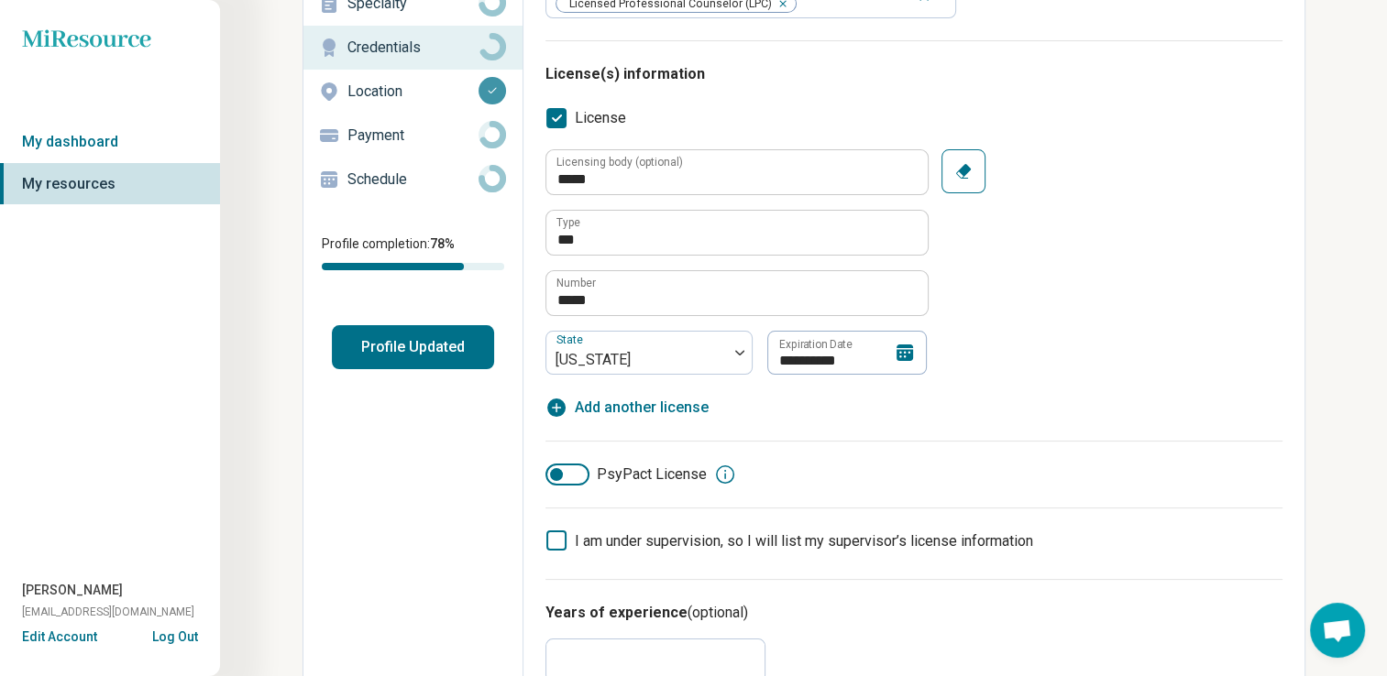
scroll to position [0, 0]
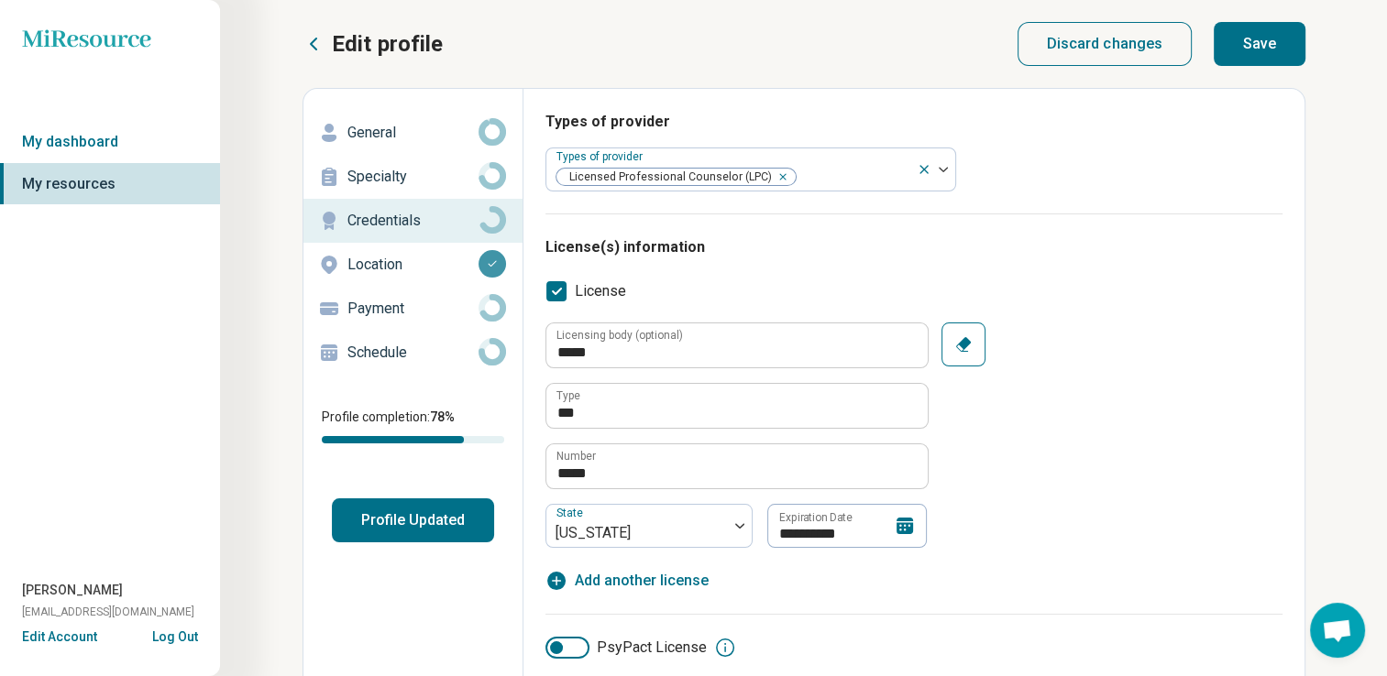
click at [1257, 49] on button "Save" at bounding box center [1259, 44] width 92 height 44
click at [350, 137] on p "General" at bounding box center [412, 133] width 131 height 22
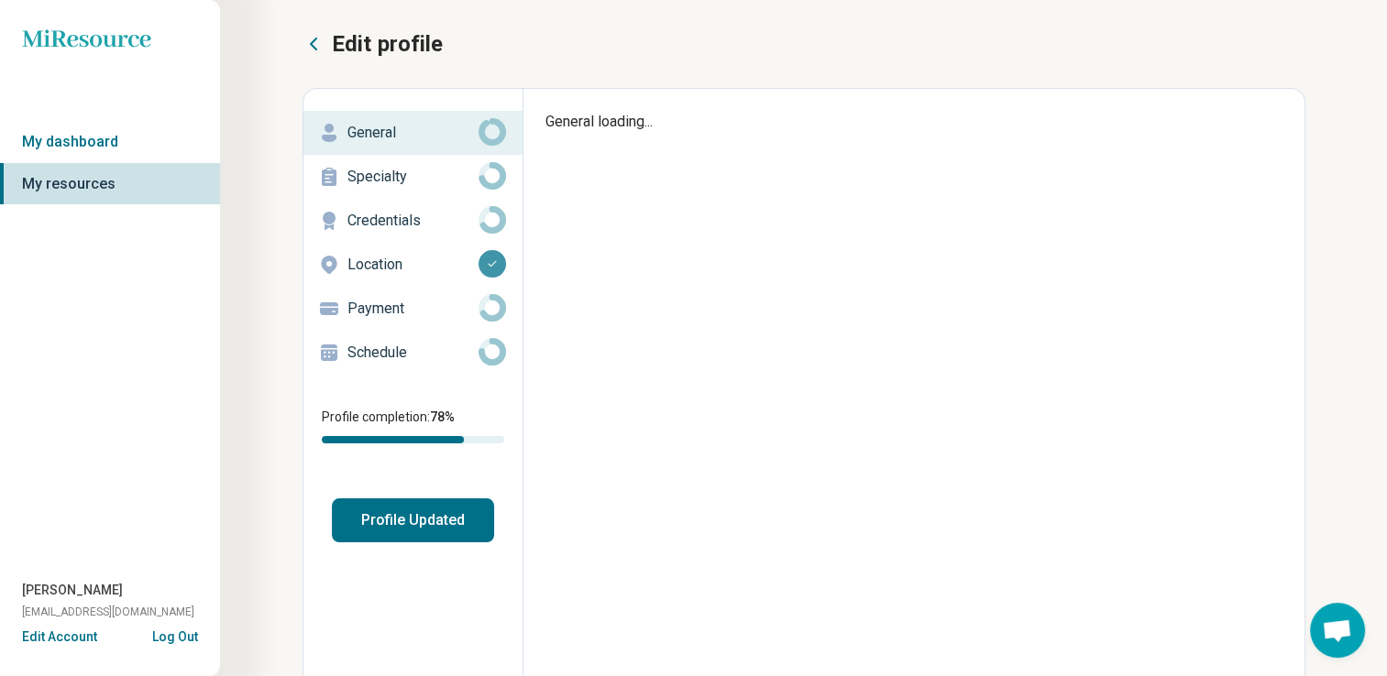
type textarea "*"
